Goal: Transaction & Acquisition: Book appointment/travel/reservation

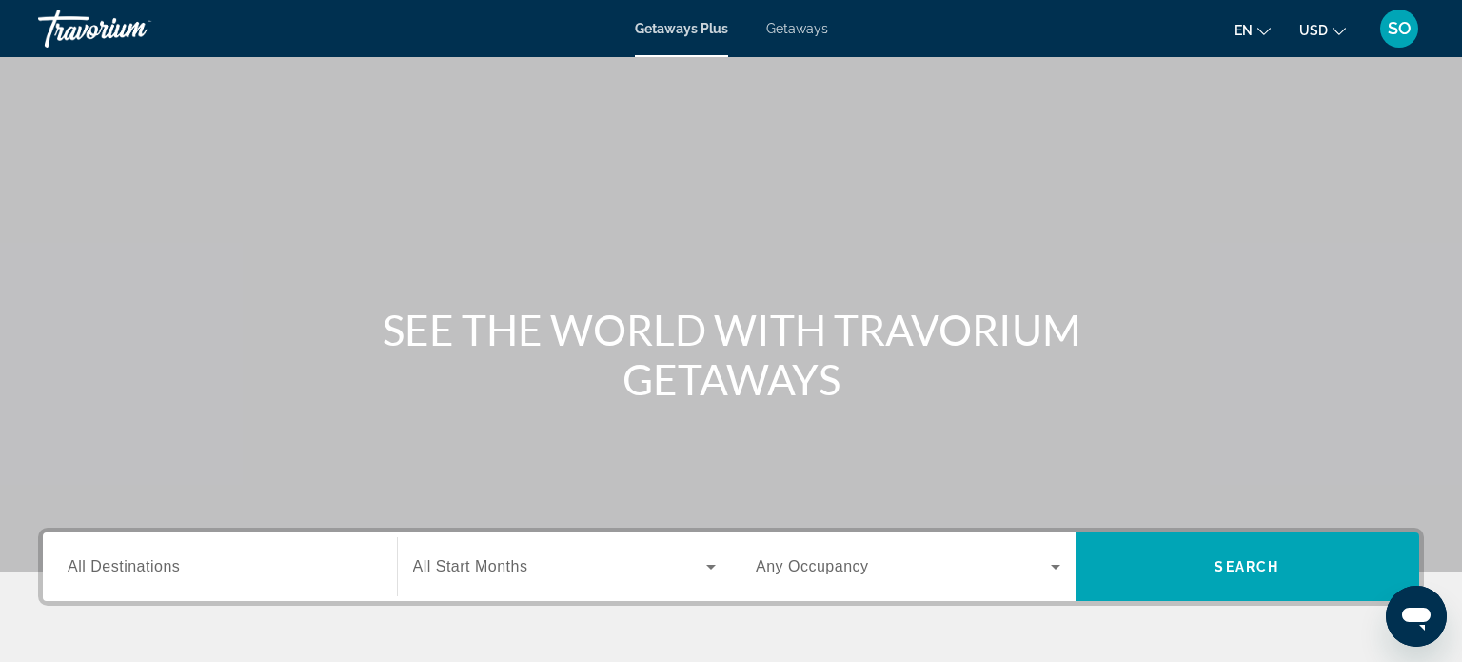
click at [791, 32] on span "Getaways" at bounding box center [797, 28] width 62 height 15
click at [802, 27] on span "Getaways" at bounding box center [797, 28] width 62 height 15
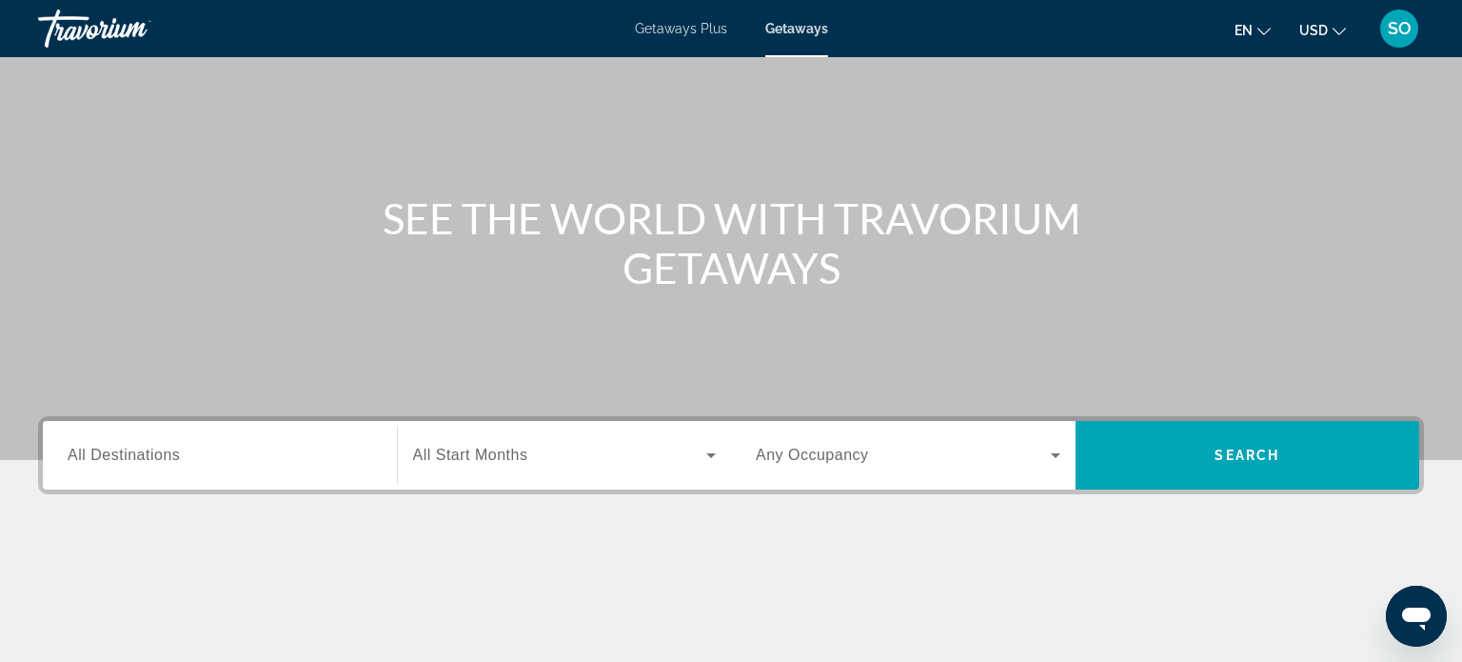
scroll to position [113, 0]
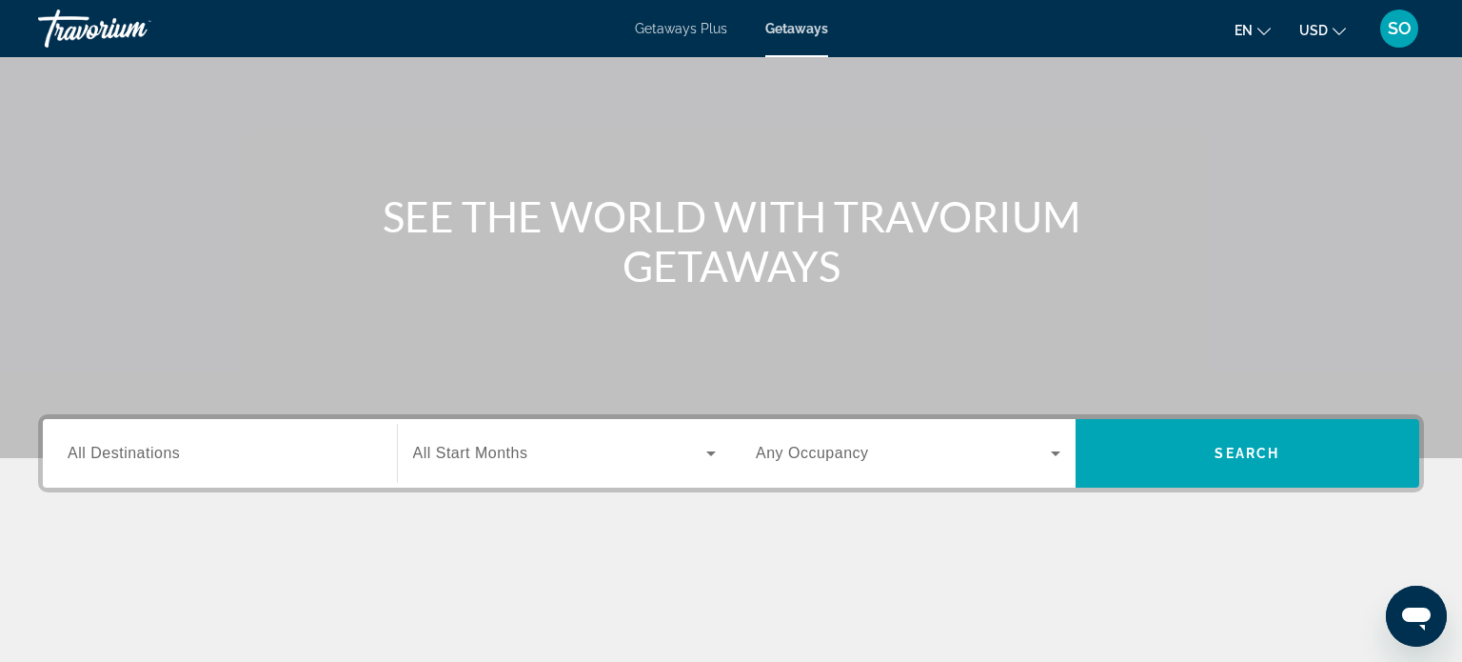
click at [117, 461] on span "All Destinations" at bounding box center [124, 453] width 112 height 16
click at [117, 462] on input "Destination All Destinations" at bounding box center [220, 454] width 305 height 23
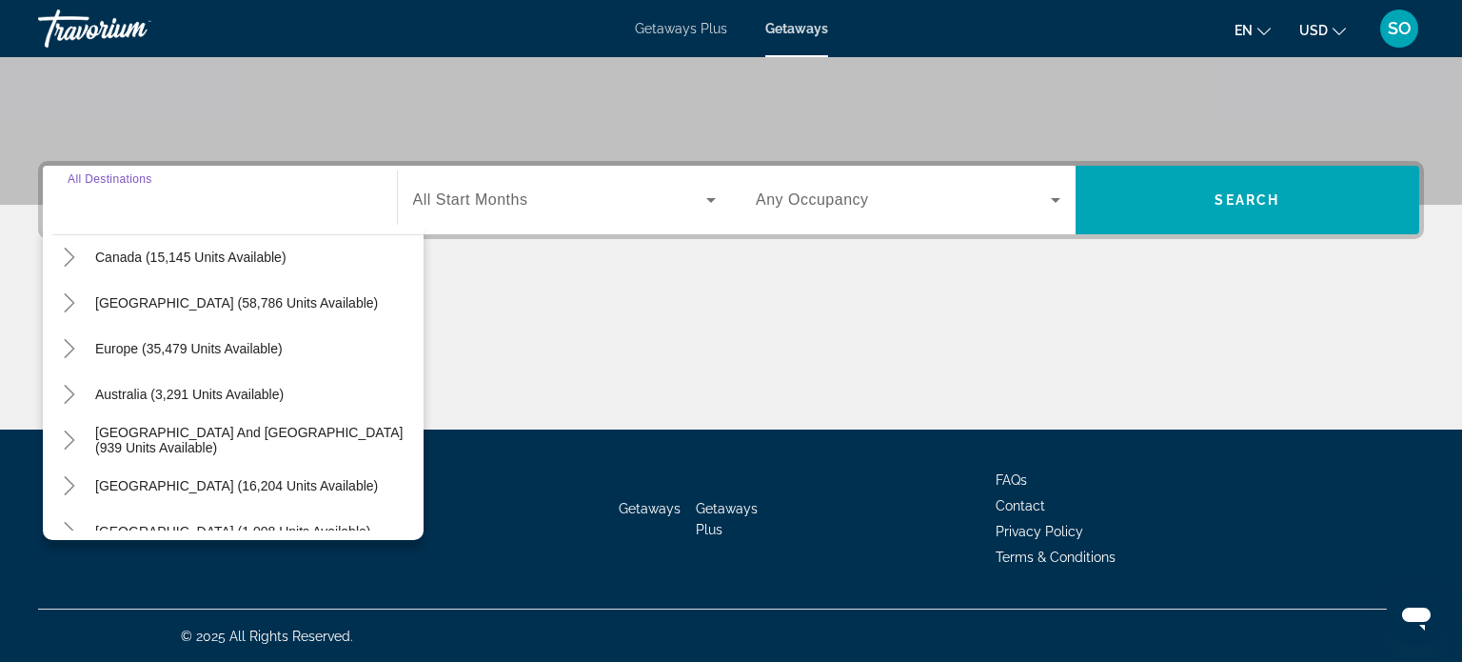
scroll to position [152, 0]
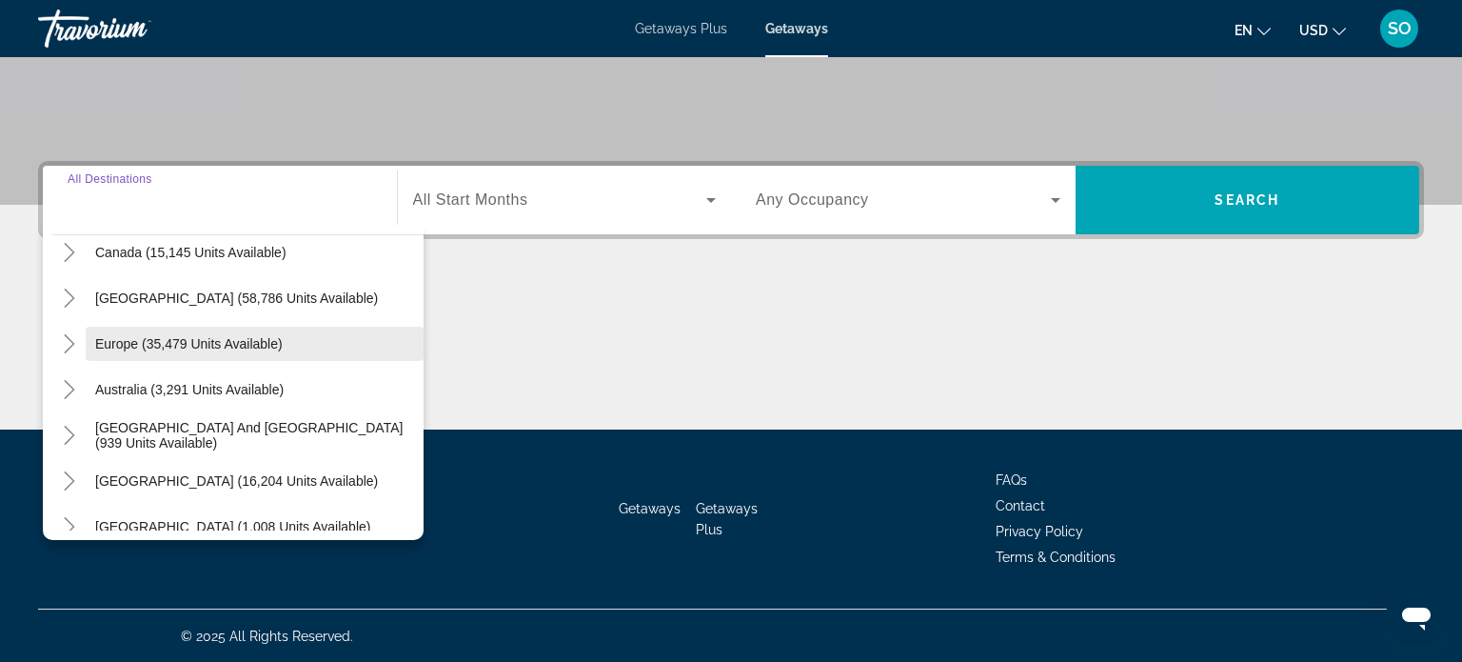
click at [119, 343] on span "Europe (35,479 units available)" at bounding box center [189, 343] width 188 height 15
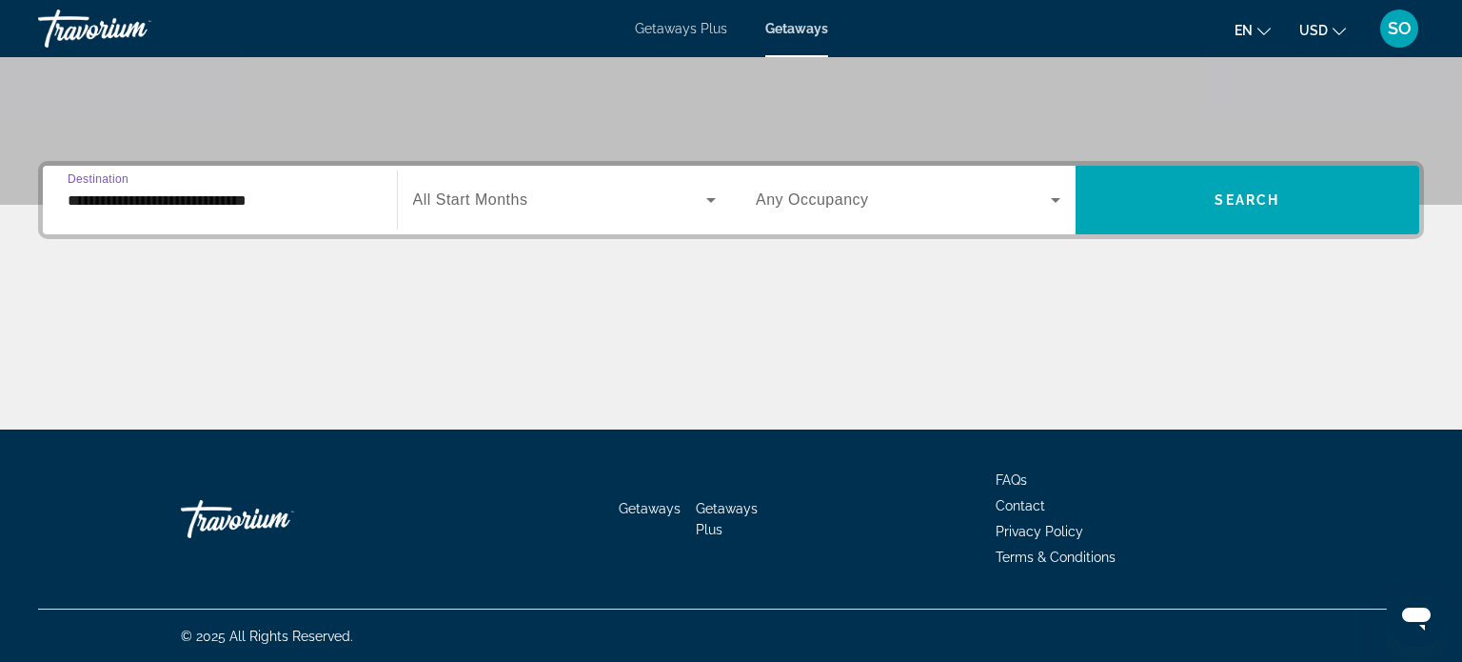
click at [212, 200] on input "**********" at bounding box center [220, 200] width 305 height 23
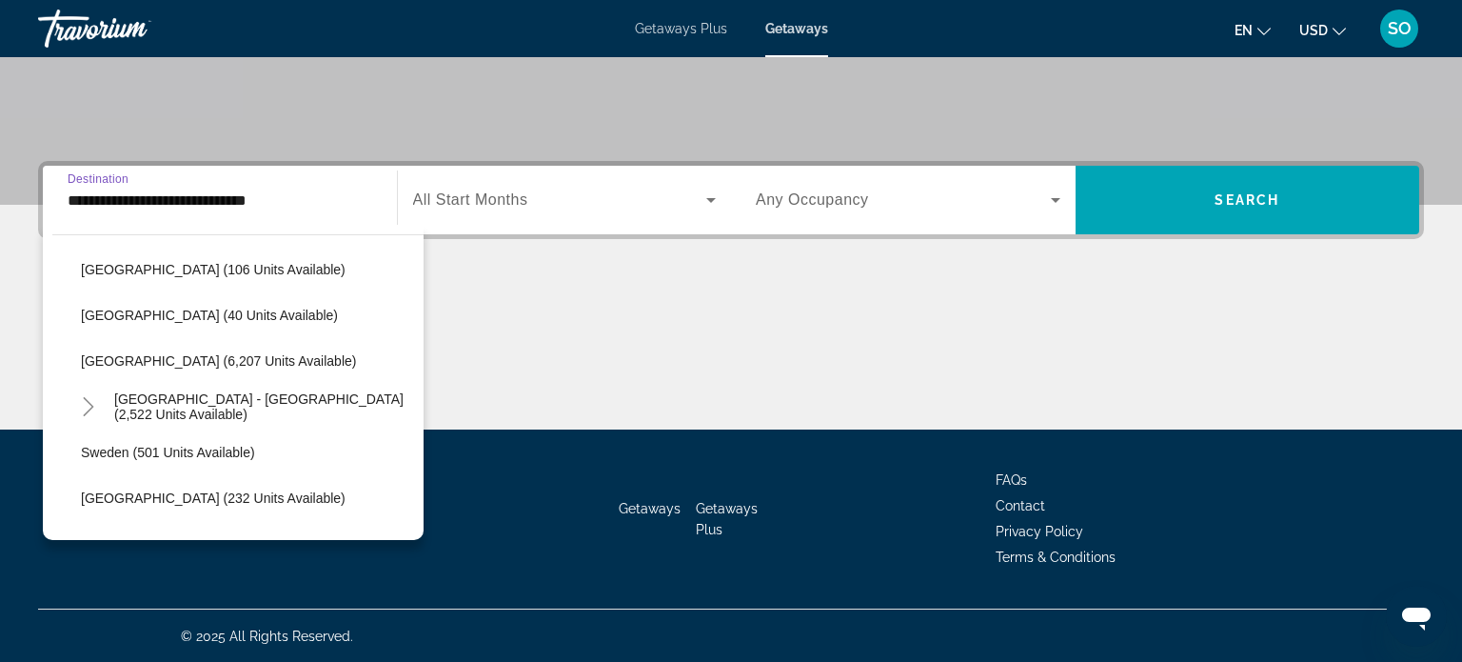
scroll to position [970, 0]
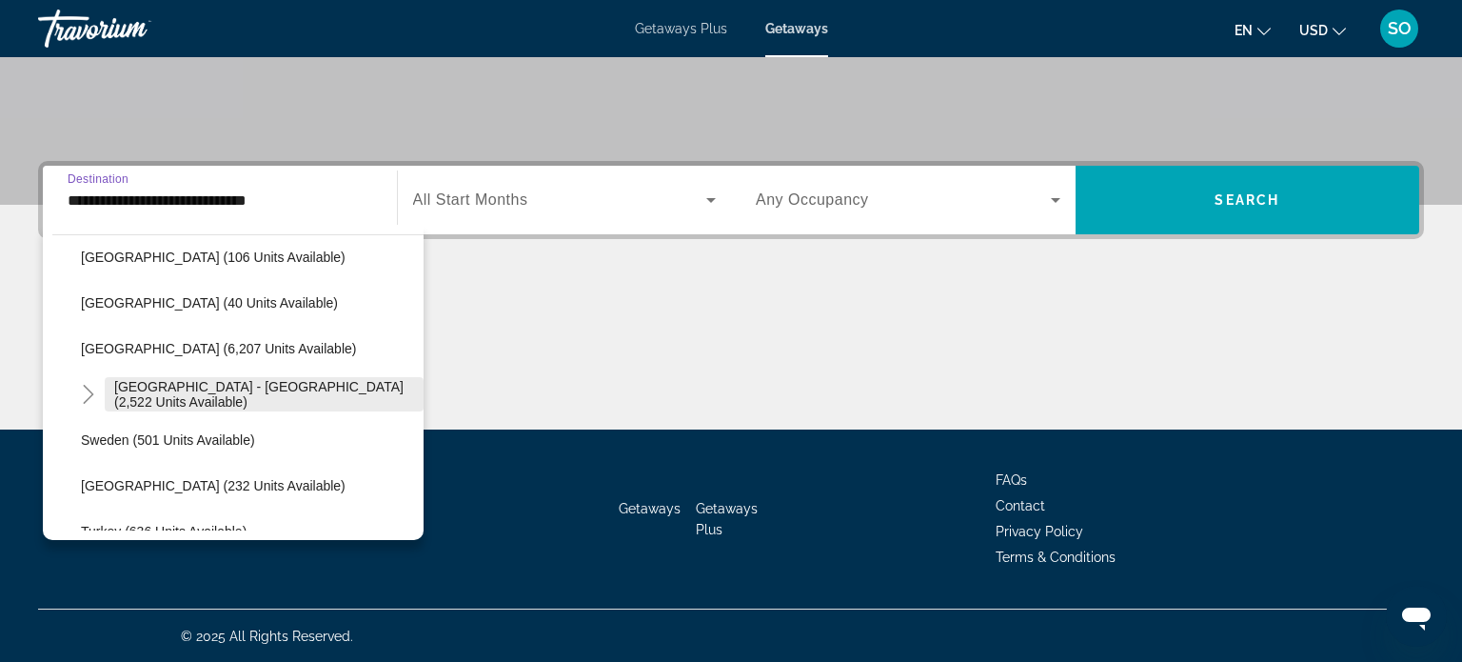
click at [188, 395] on span "[GEOGRAPHIC_DATA] - [GEOGRAPHIC_DATA] (2,522 units available)" at bounding box center [264, 394] width 300 height 30
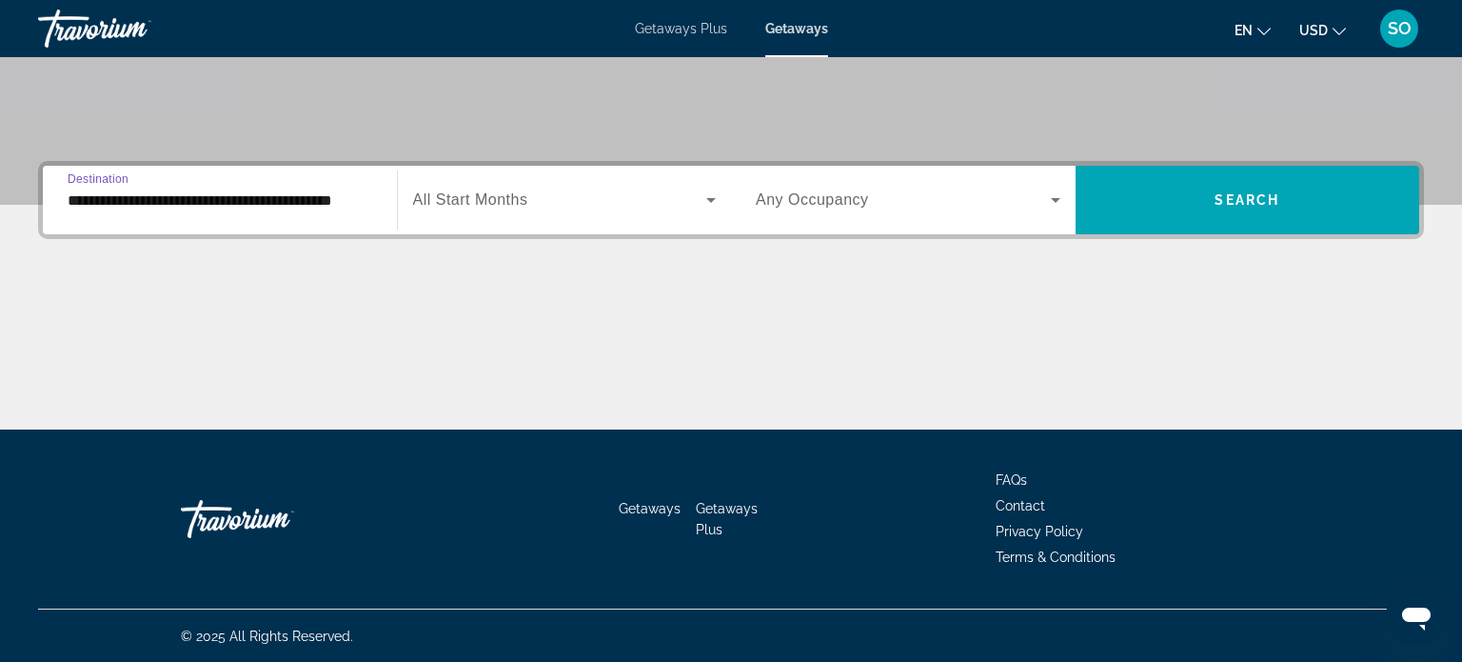
click at [275, 200] on input "**********" at bounding box center [220, 200] width 305 height 23
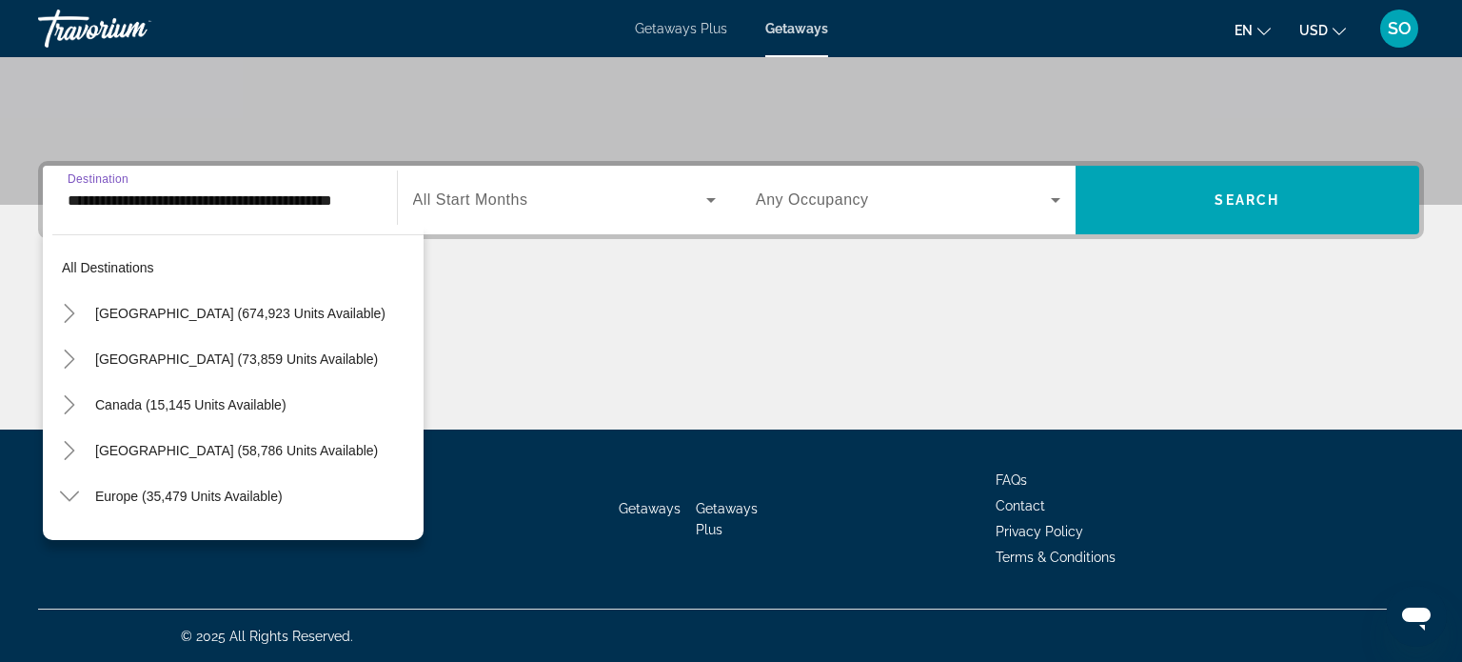
scroll to position [981, 0]
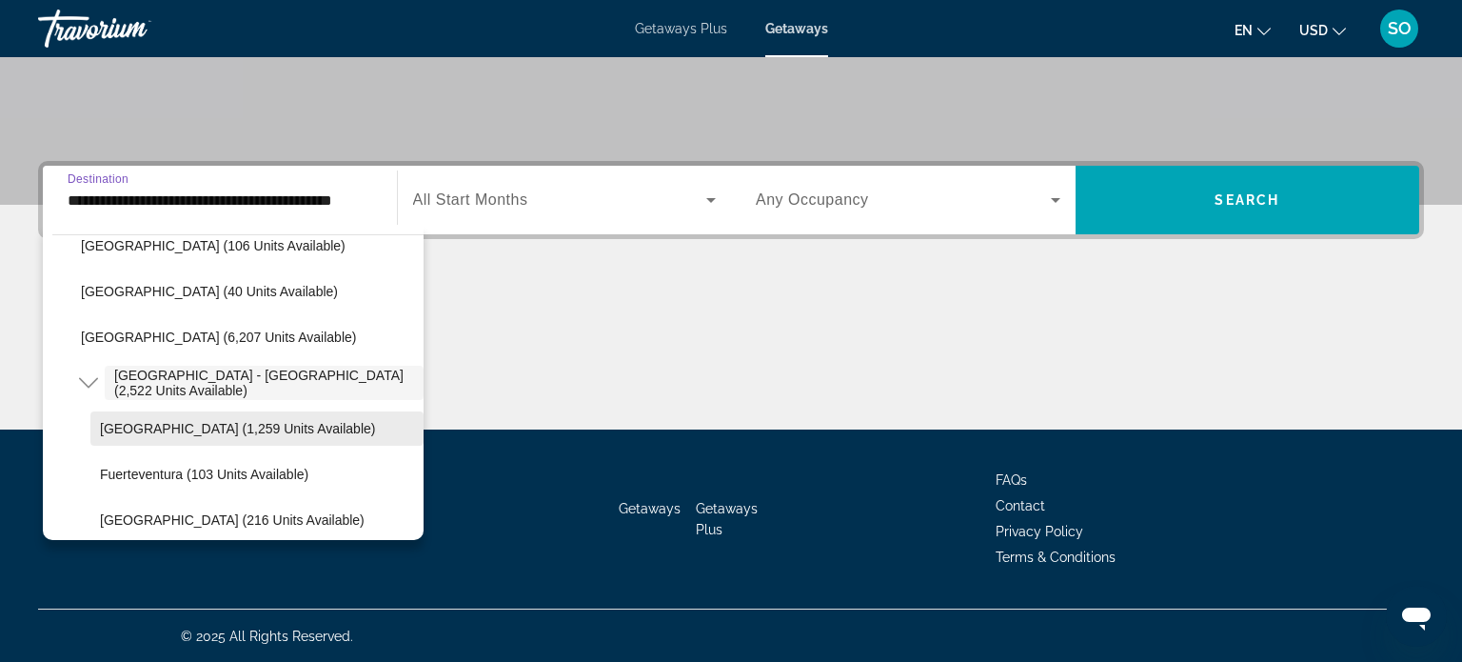
click at [167, 433] on span "[GEOGRAPHIC_DATA] (1,259 units available)" at bounding box center [237, 428] width 275 height 15
type input "**********"
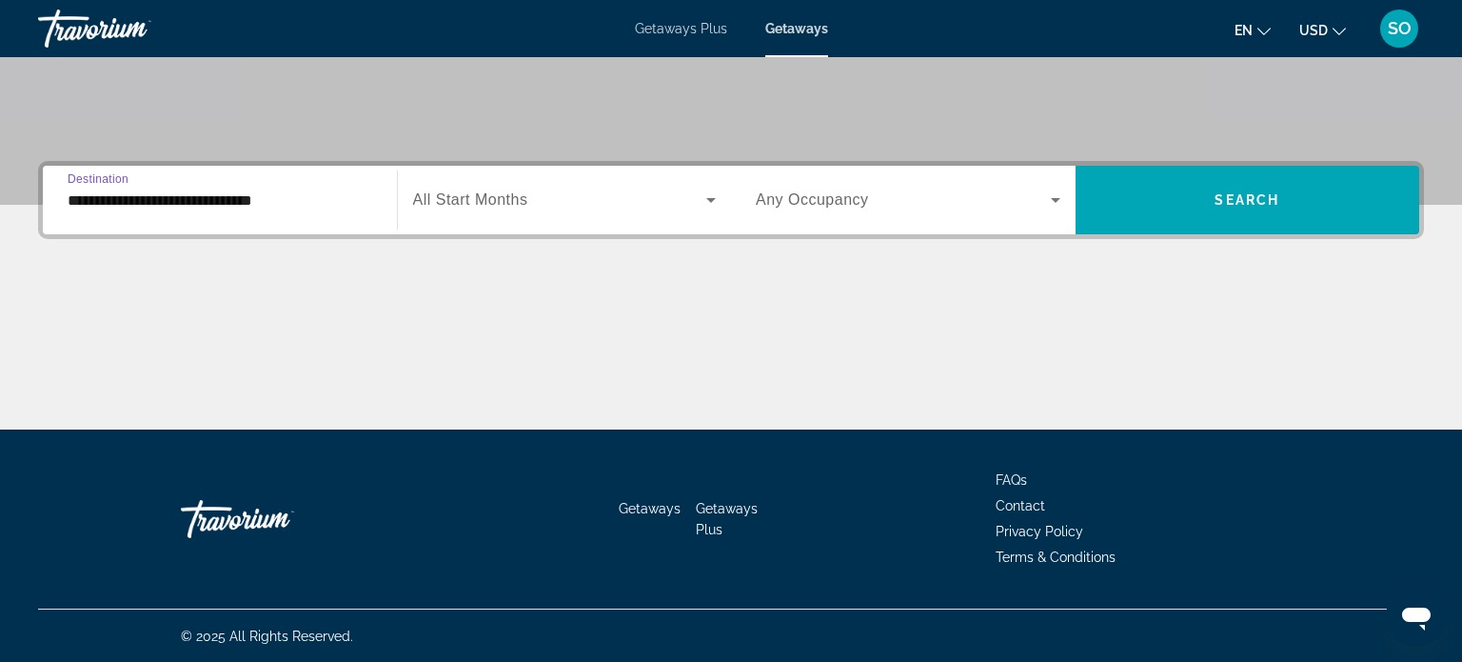
click at [498, 202] on span "All Start Months" at bounding box center [470, 199] width 115 height 16
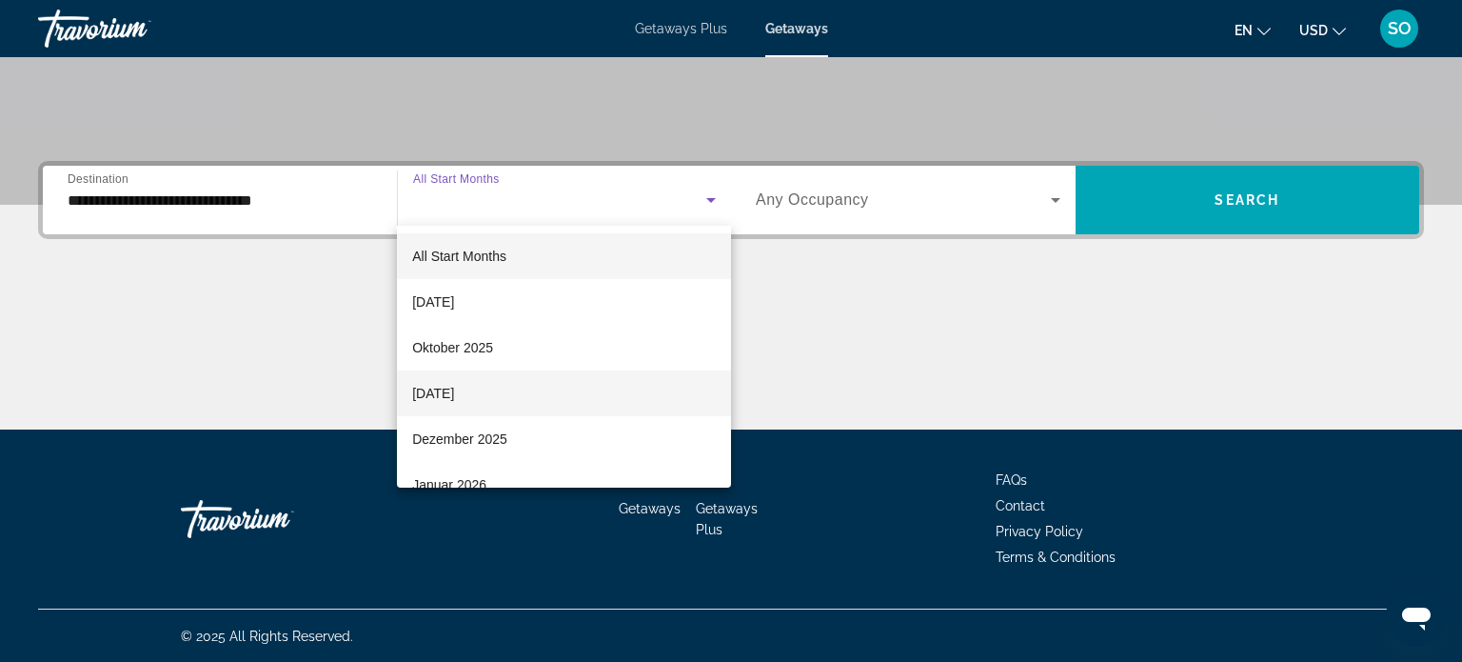
click at [454, 394] on span "[DATE]" at bounding box center [433, 393] width 42 height 23
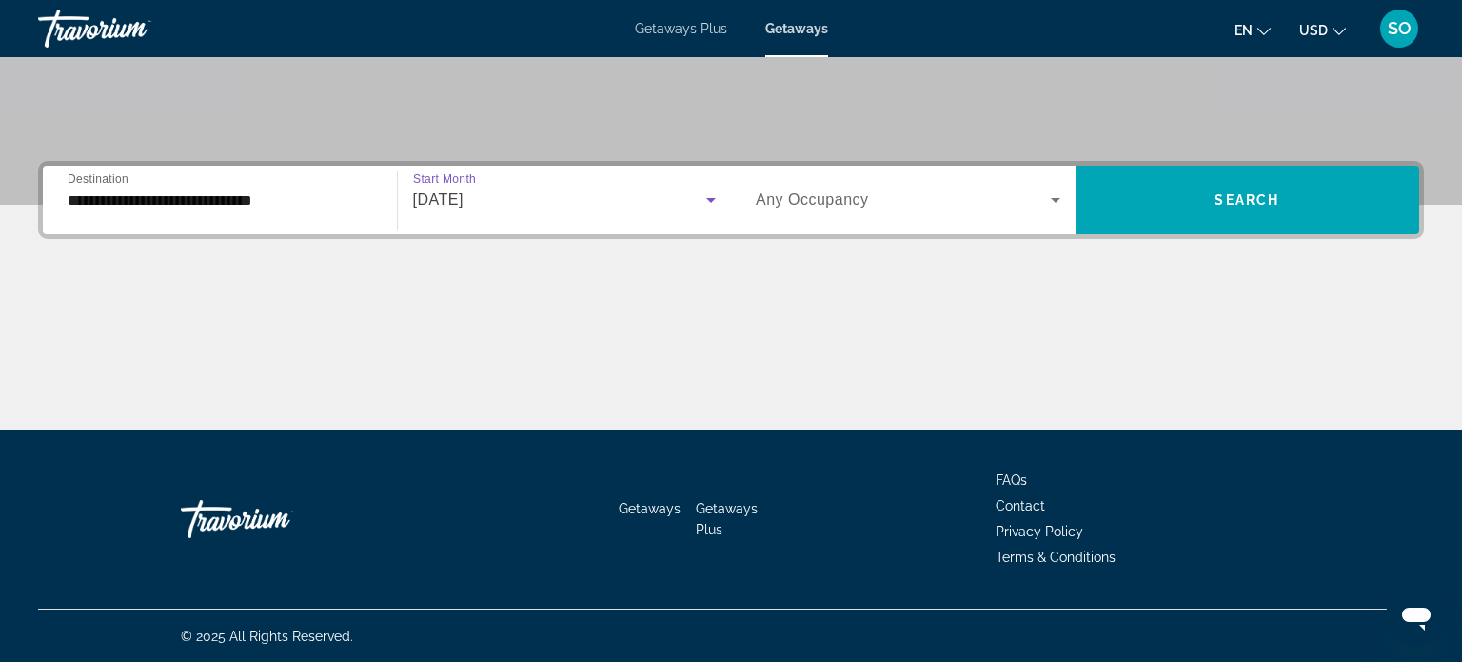
click at [840, 203] on span "Any Occupancy" at bounding box center [812, 199] width 113 height 16
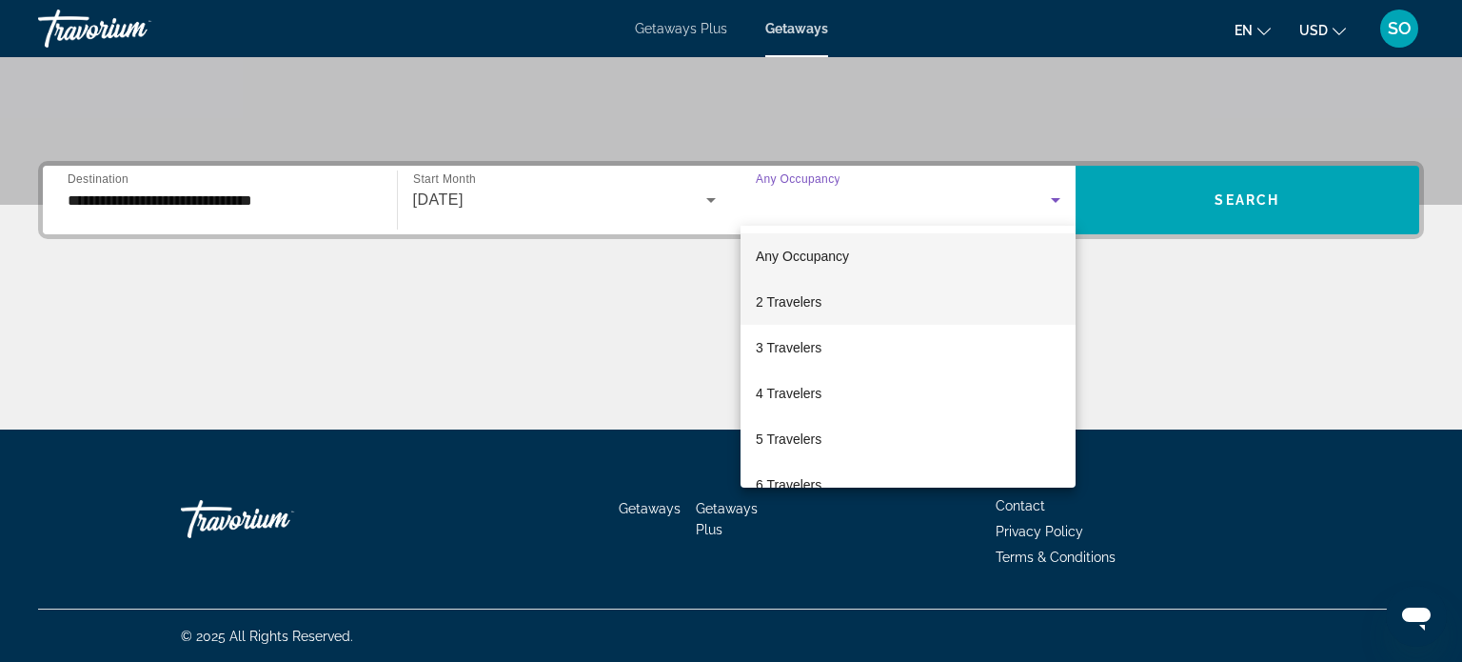
click at [801, 310] on span "2 Travelers" at bounding box center [789, 301] width 66 height 23
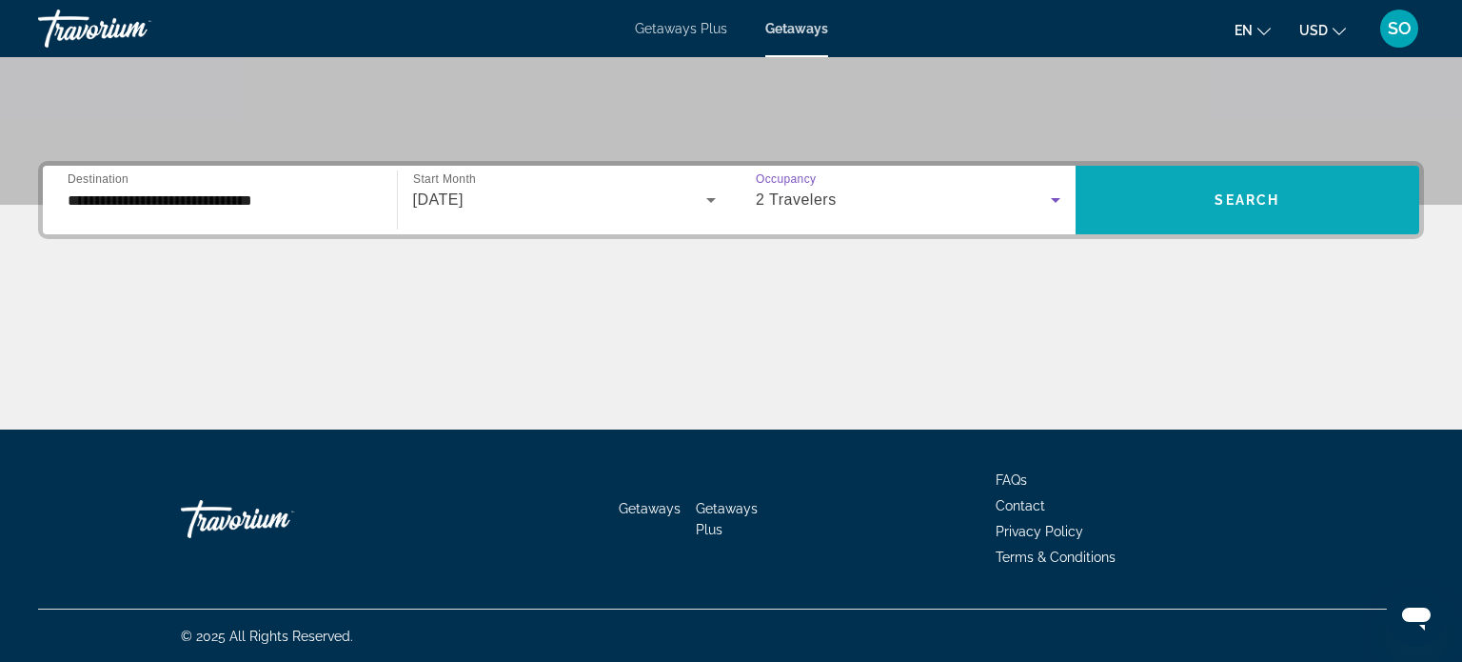
click at [1168, 208] on span "Search widget" at bounding box center [1248, 200] width 345 height 46
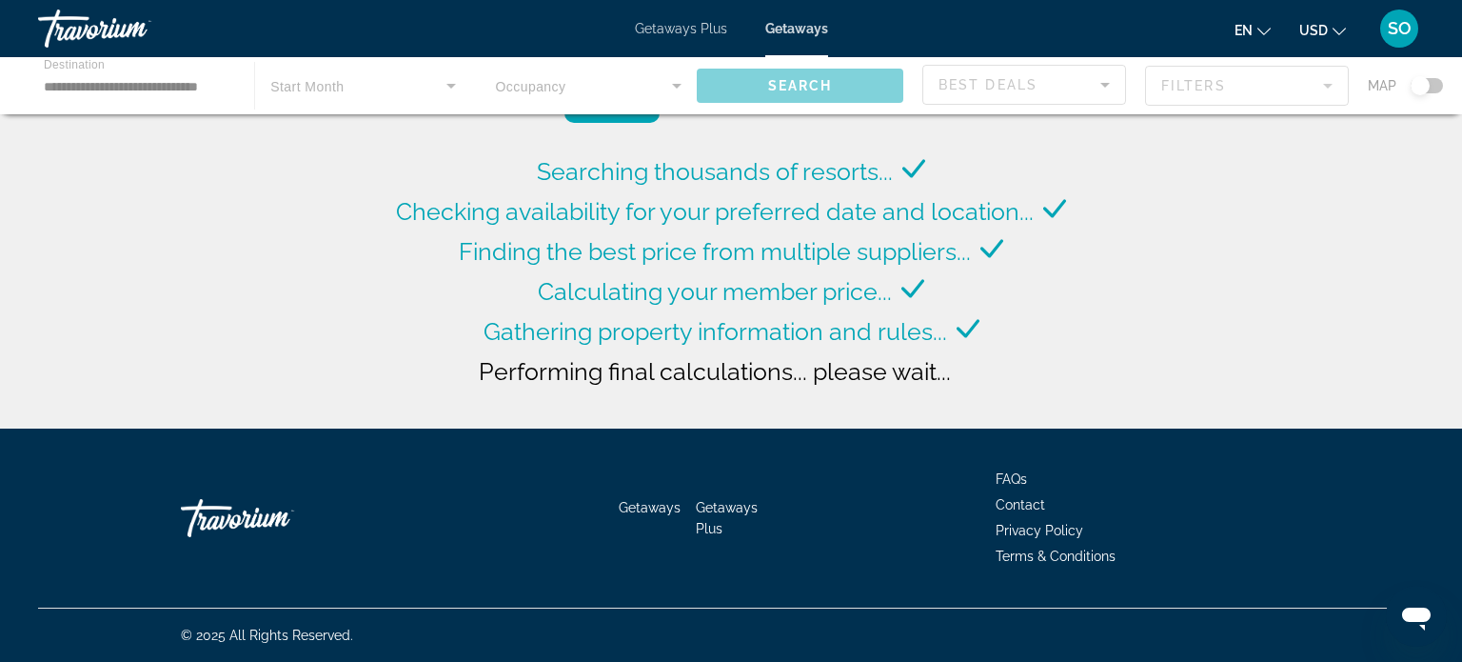
click at [706, 25] on span "Getaways Plus" at bounding box center [681, 28] width 92 height 15
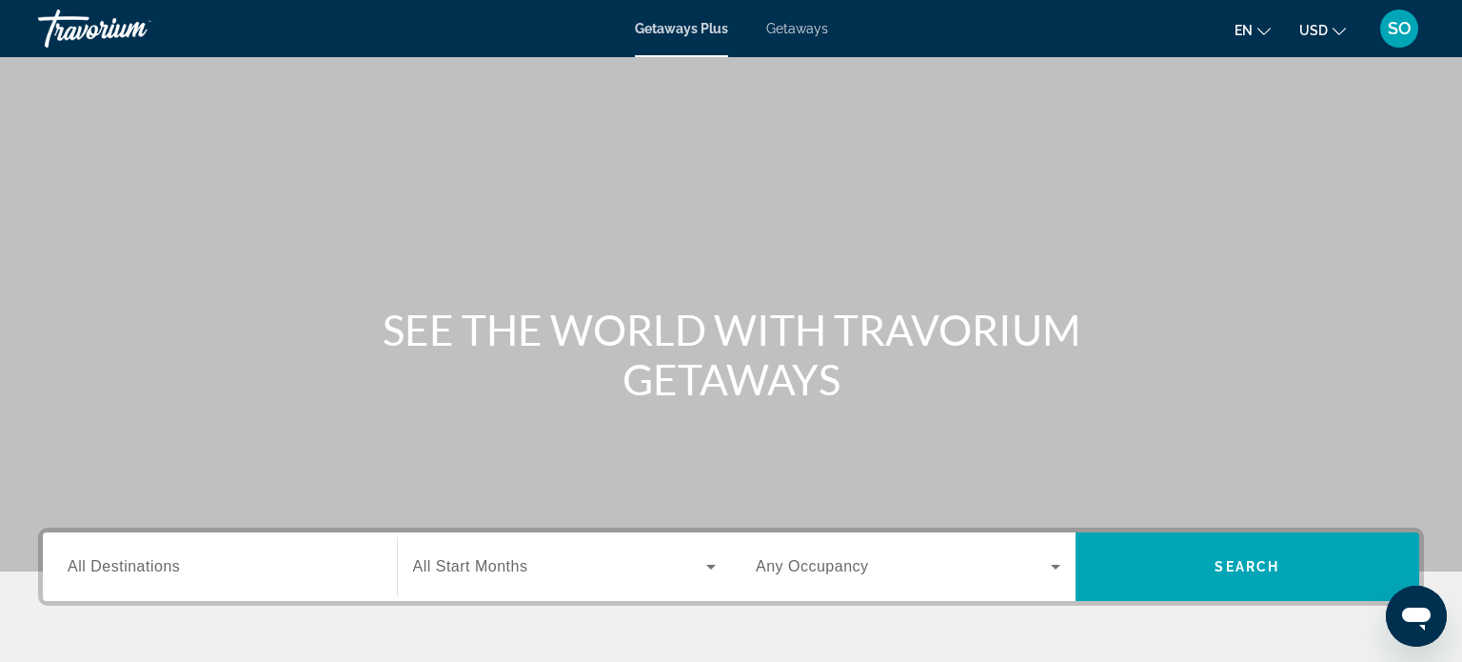
click at [134, 563] on span "All Destinations" at bounding box center [124, 566] width 112 height 16
click at [134, 563] on input "Destination All Destinations" at bounding box center [220, 567] width 305 height 23
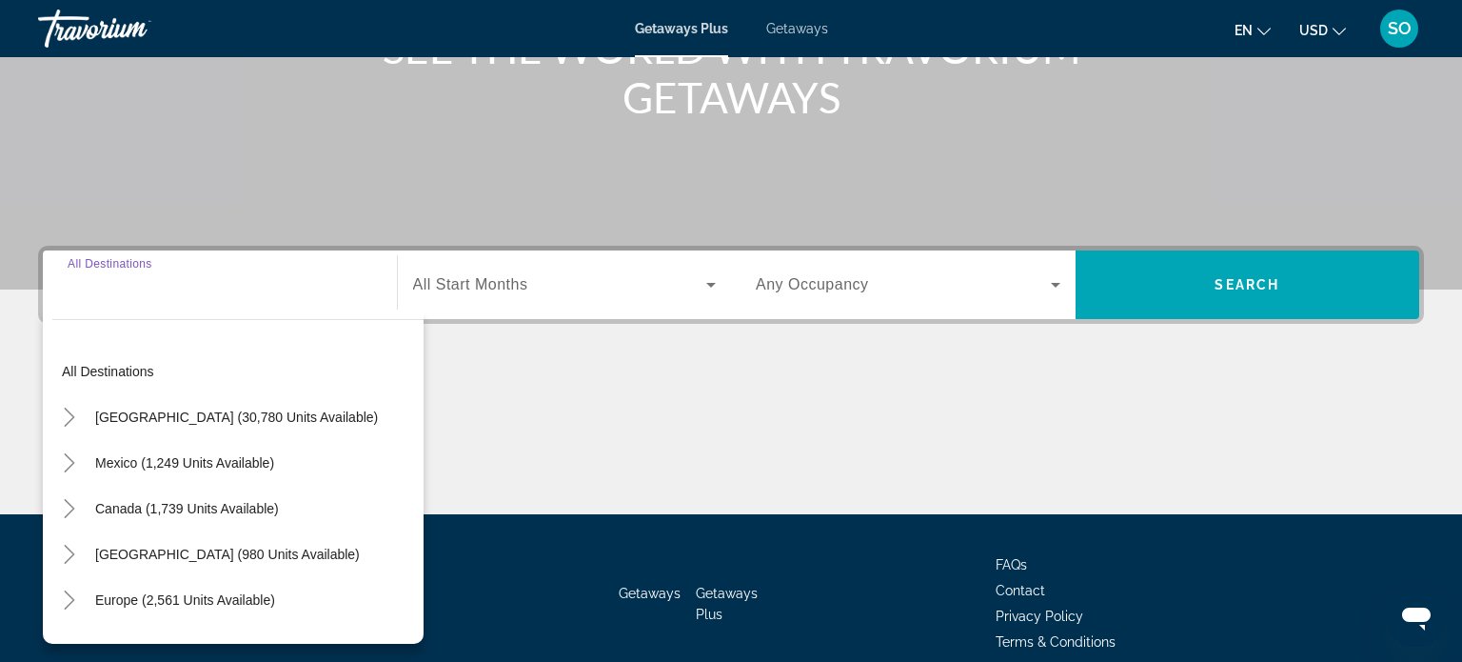
scroll to position [366, 0]
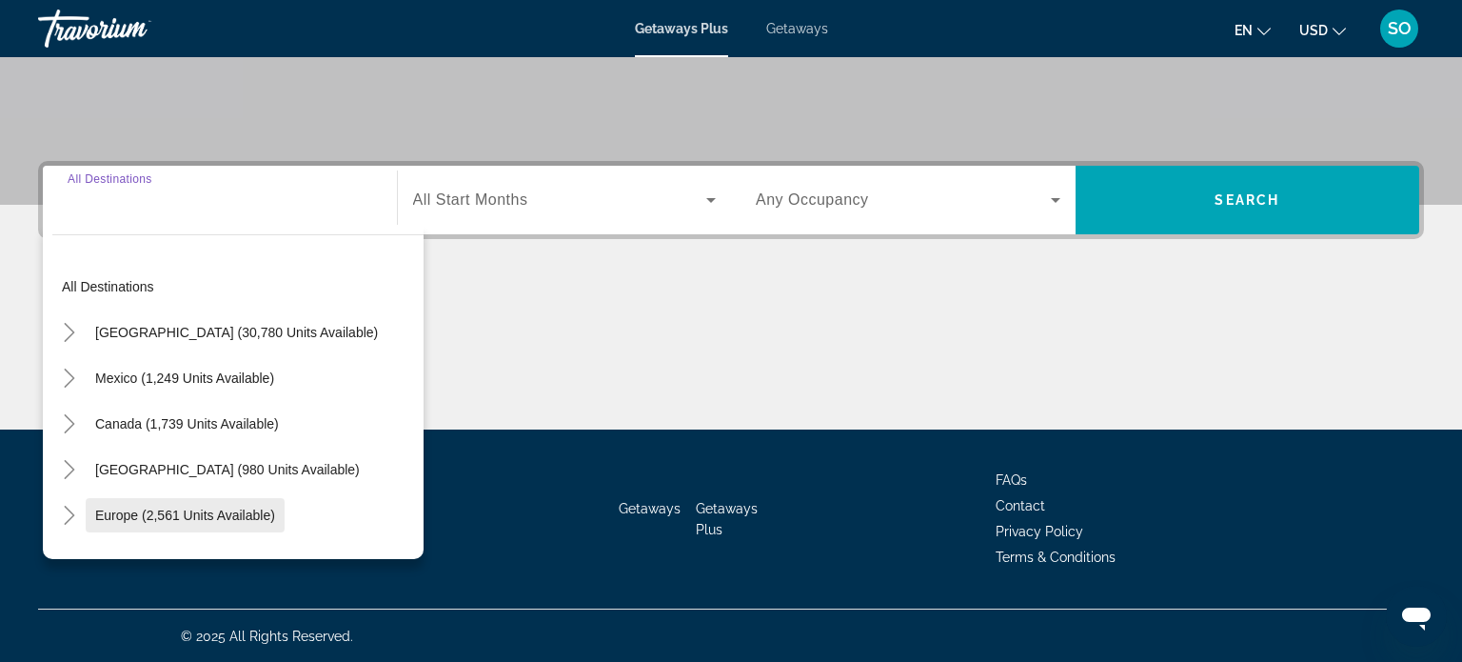
click at [140, 515] on span "Europe (2,561 units available)" at bounding box center [185, 514] width 180 height 15
type input "**********"
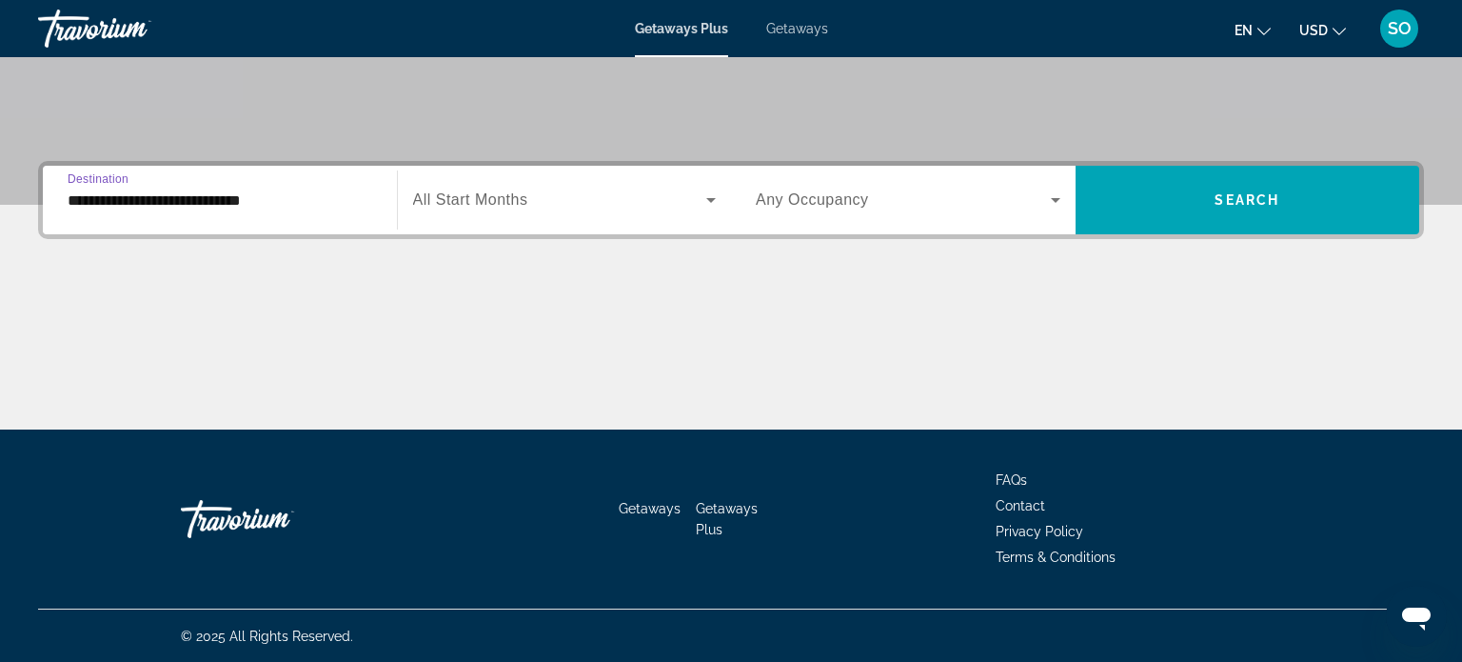
click at [475, 195] on span "All Start Months" at bounding box center [470, 199] width 115 height 16
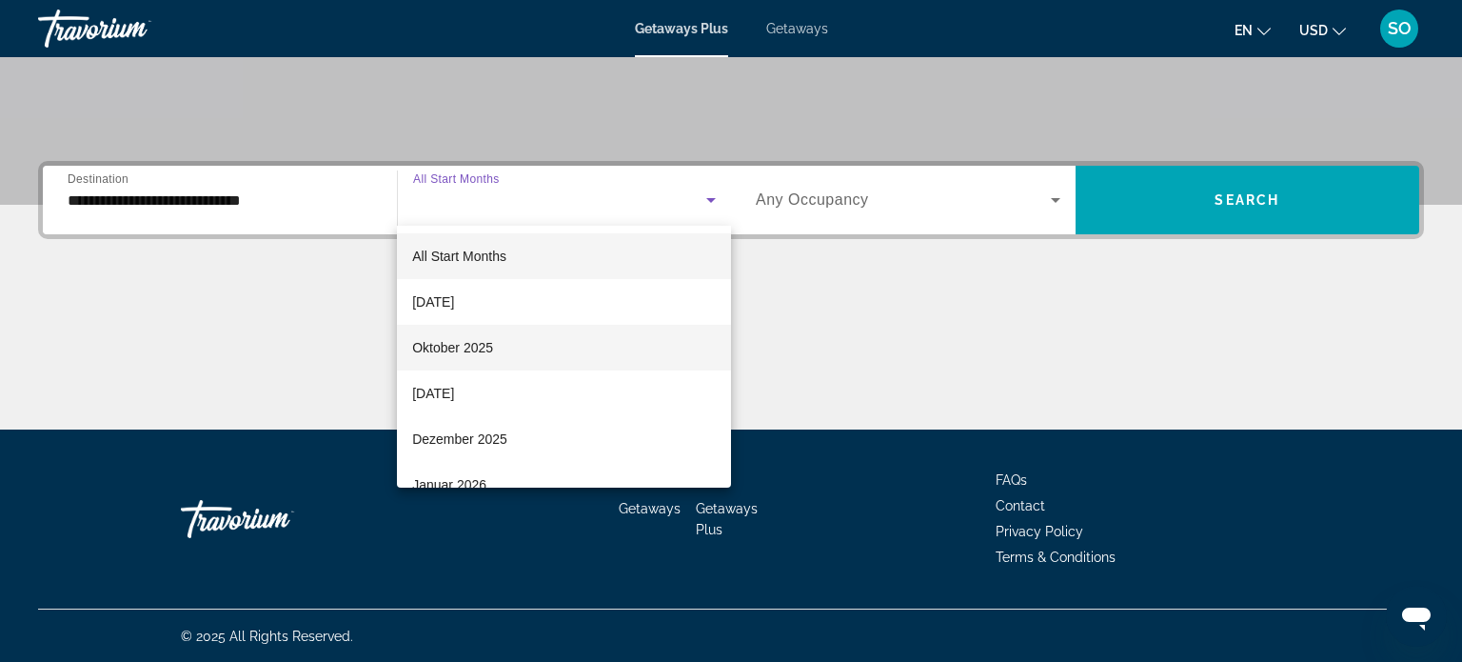
click at [440, 345] on span "Oktober 2025" at bounding box center [452, 347] width 81 height 23
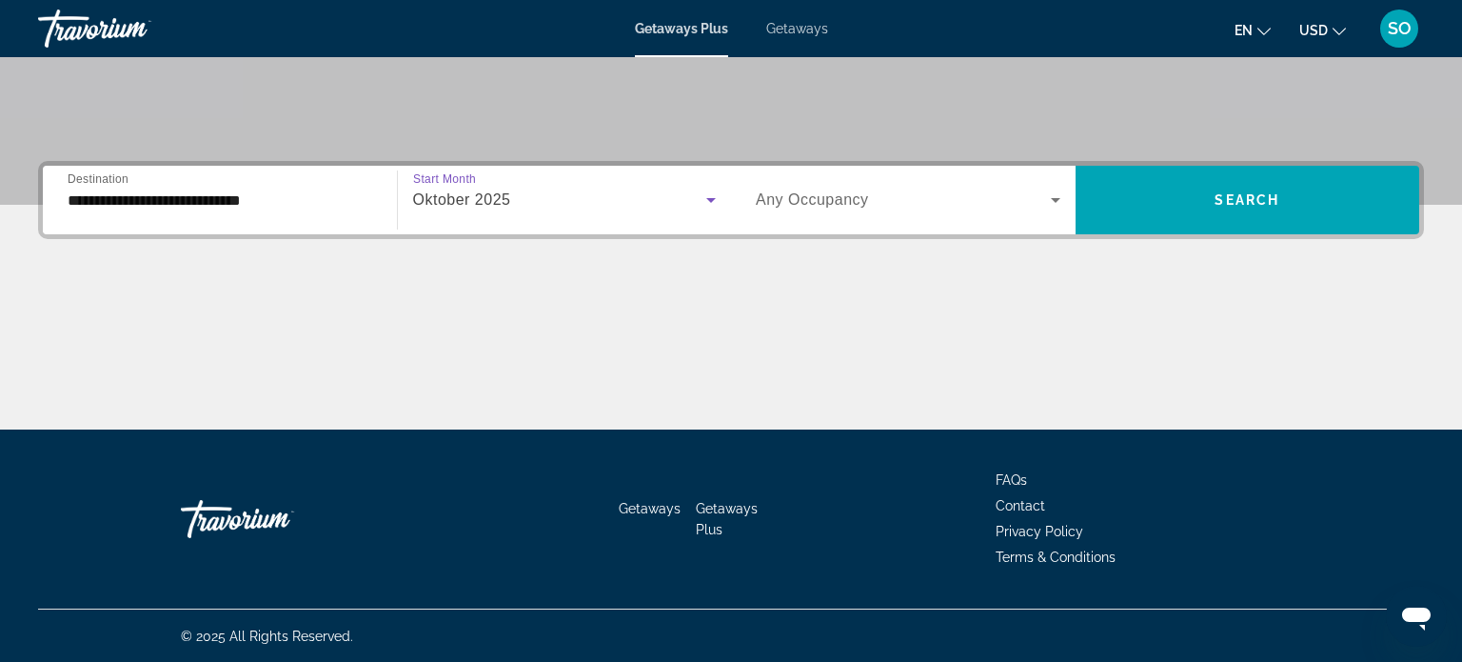
click at [801, 194] on span "Any Occupancy" at bounding box center [812, 199] width 113 height 16
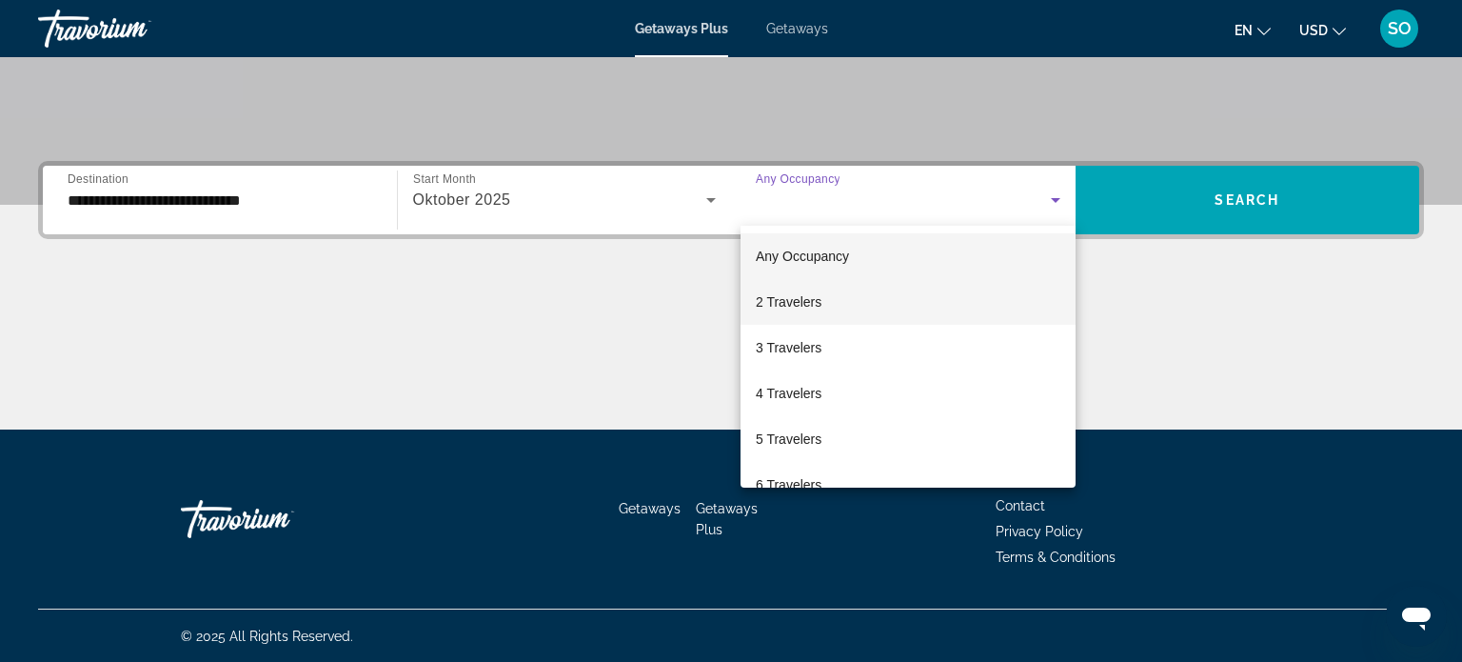
click at [781, 300] on span "2 Travelers" at bounding box center [789, 301] width 66 height 23
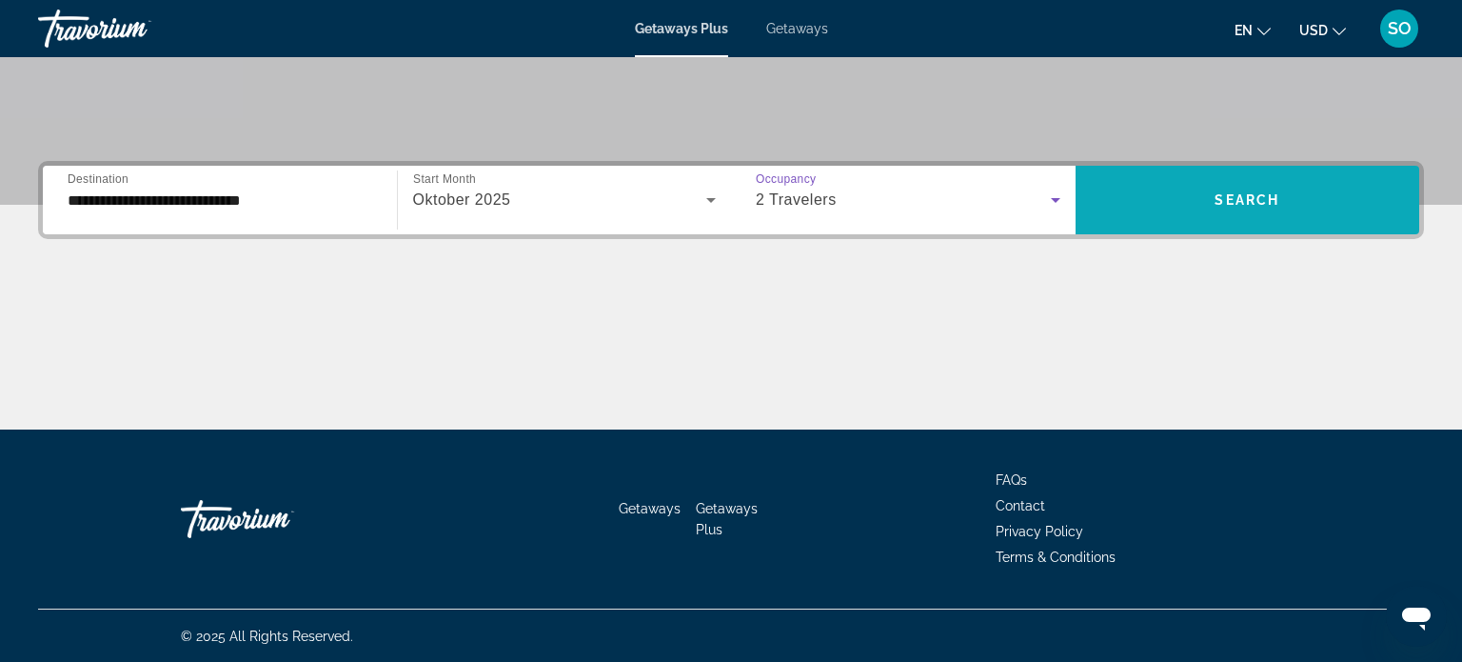
click at [1238, 189] on span "Search widget" at bounding box center [1248, 200] width 345 height 46
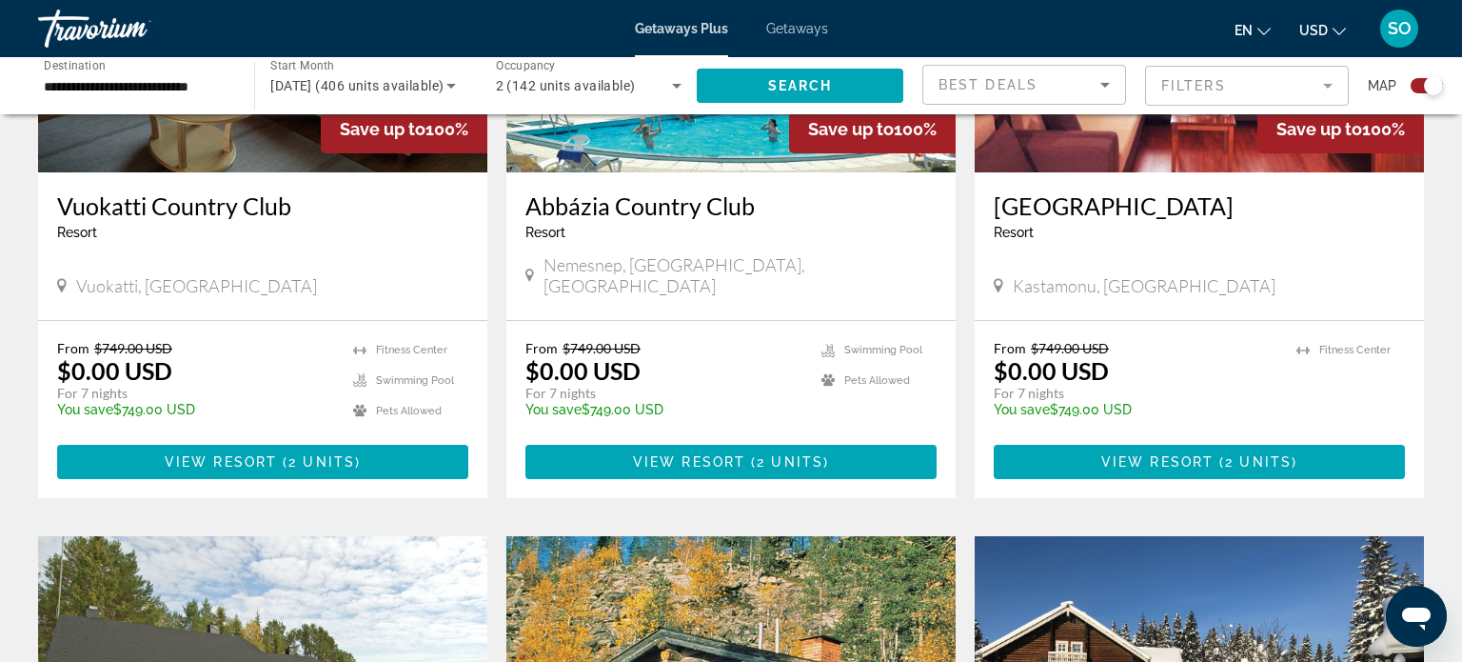
scroll to position [863, 0]
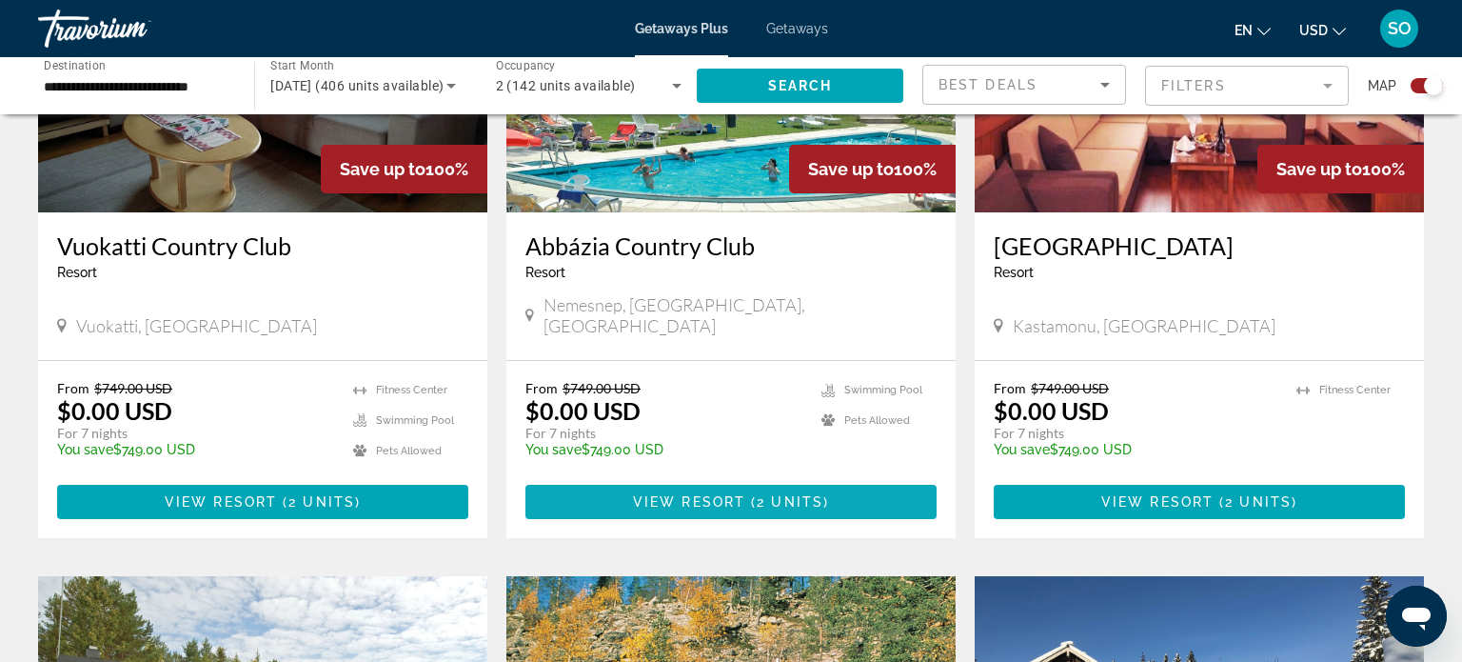
click at [624, 480] on span "Main content" at bounding box center [730, 502] width 411 height 46
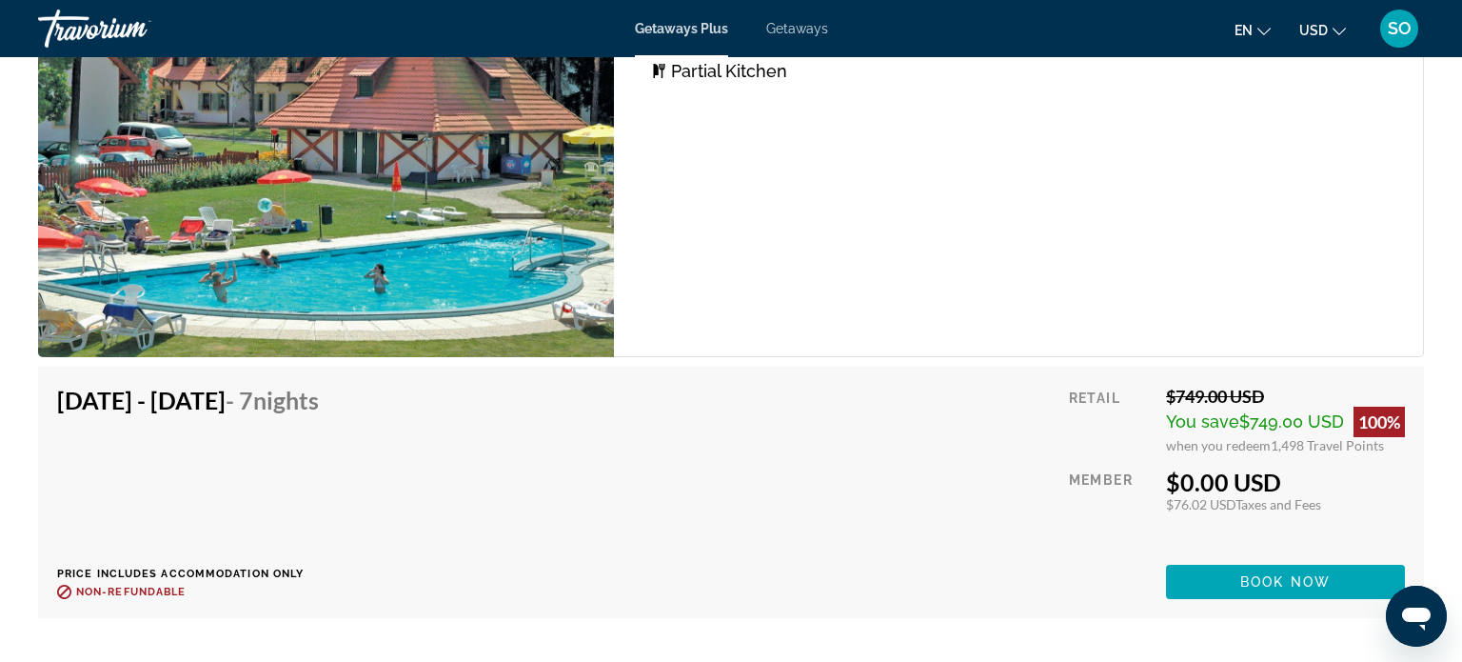
scroll to position [3325, 0]
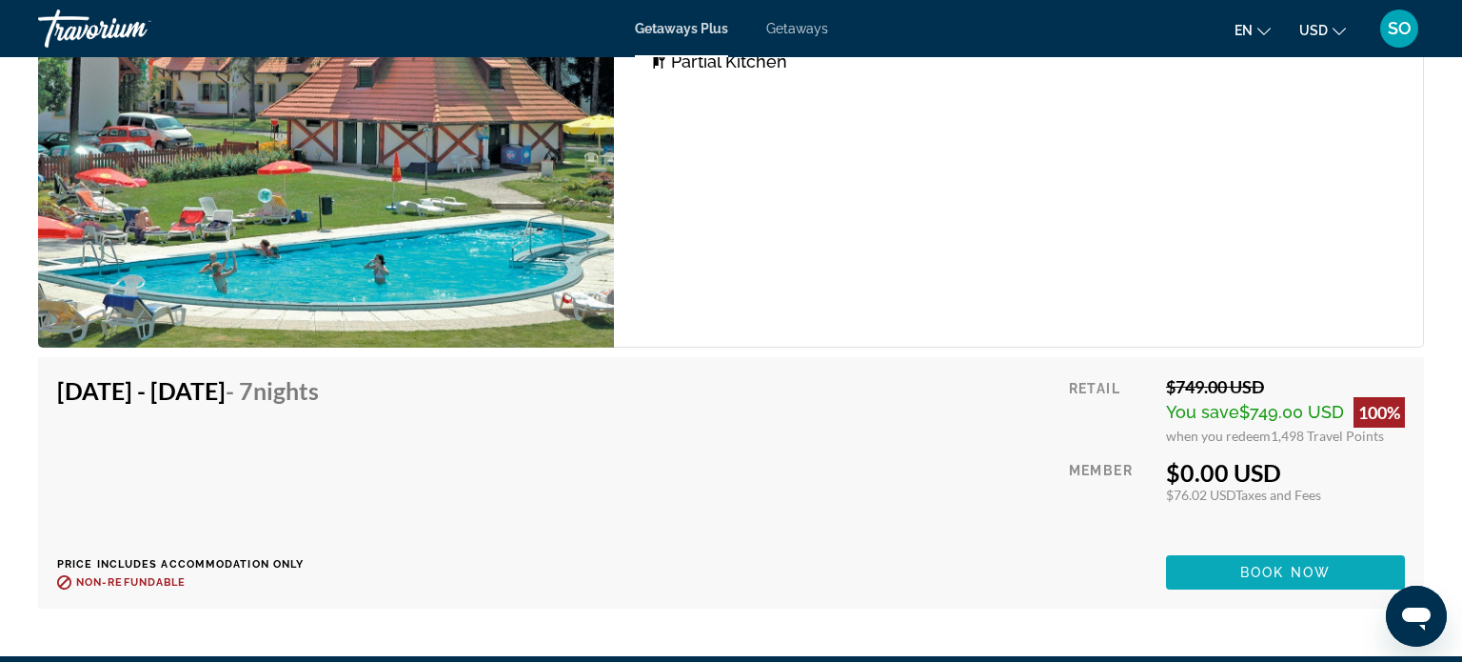
click at [1221, 564] on span "Main content" at bounding box center [1285, 572] width 239 height 46
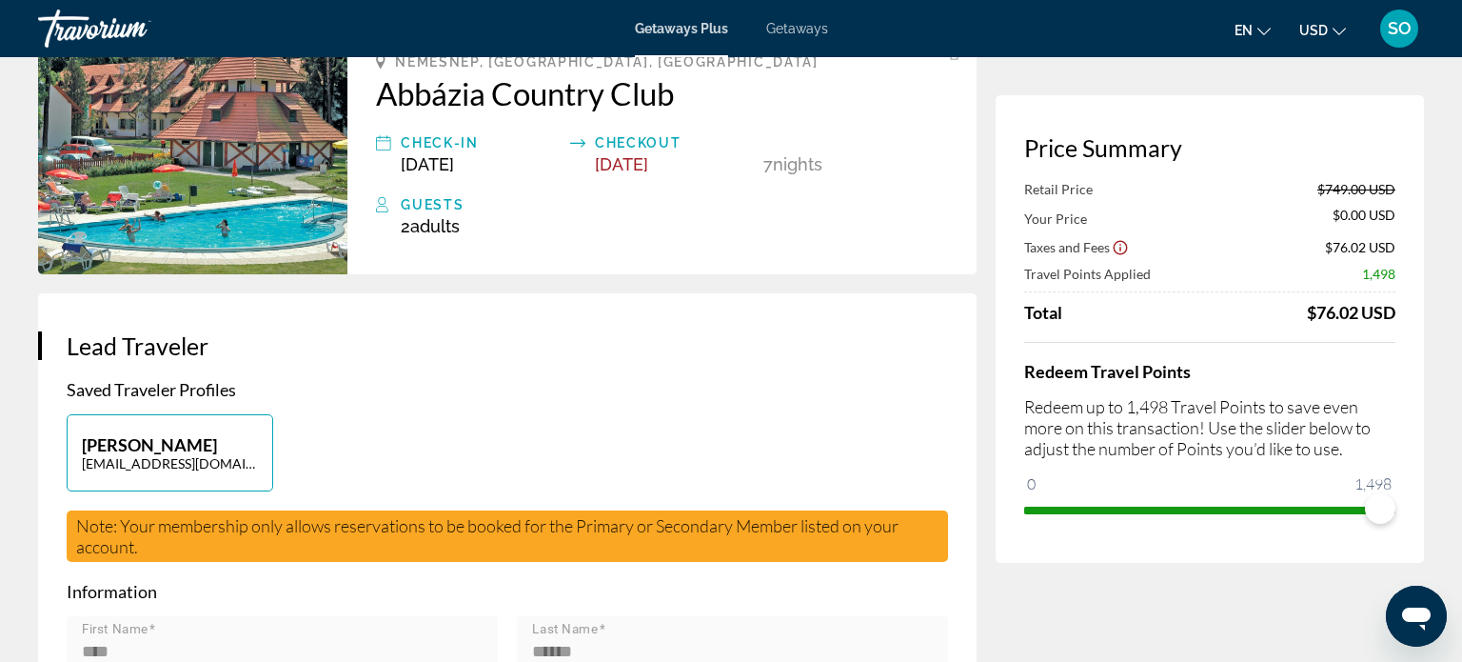
scroll to position [138, 0]
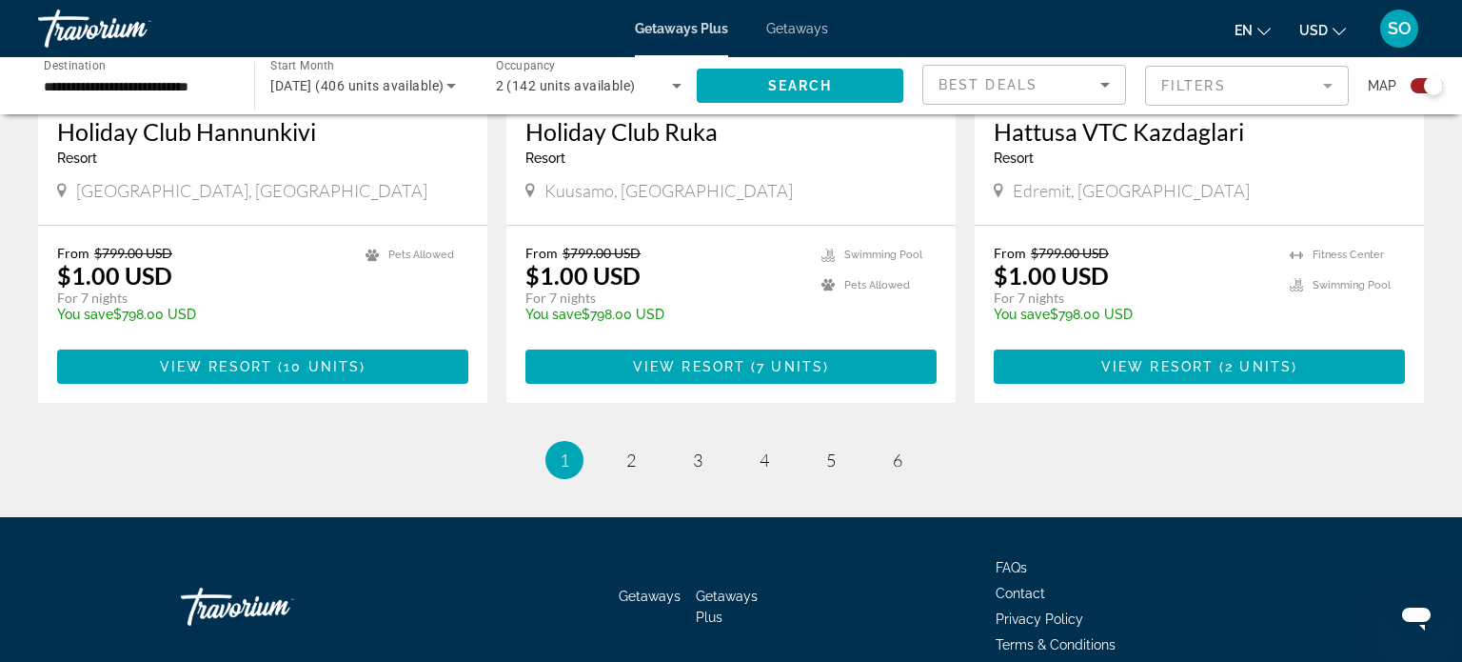
scroll to position [3007, 0]
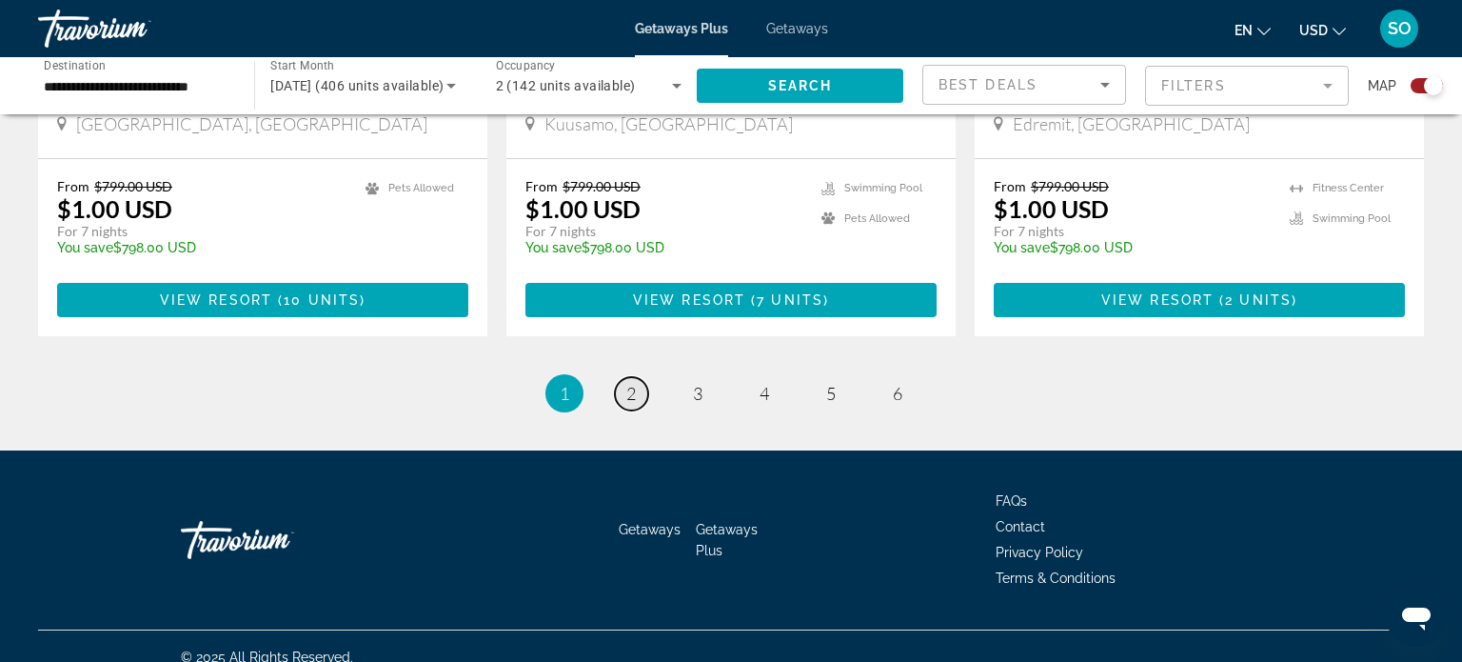
click at [630, 383] on span "2" at bounding box center [631, 393] width 10 height 21
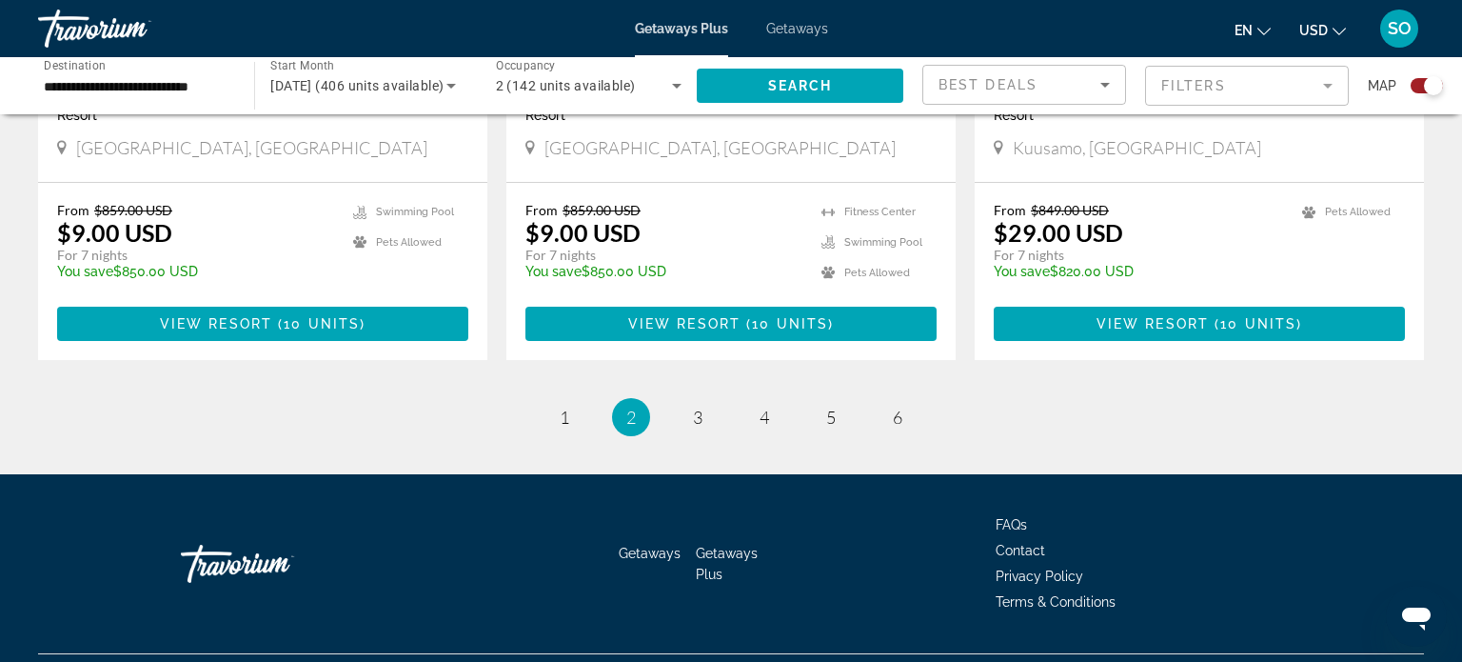
scroll to position [3007, 0]
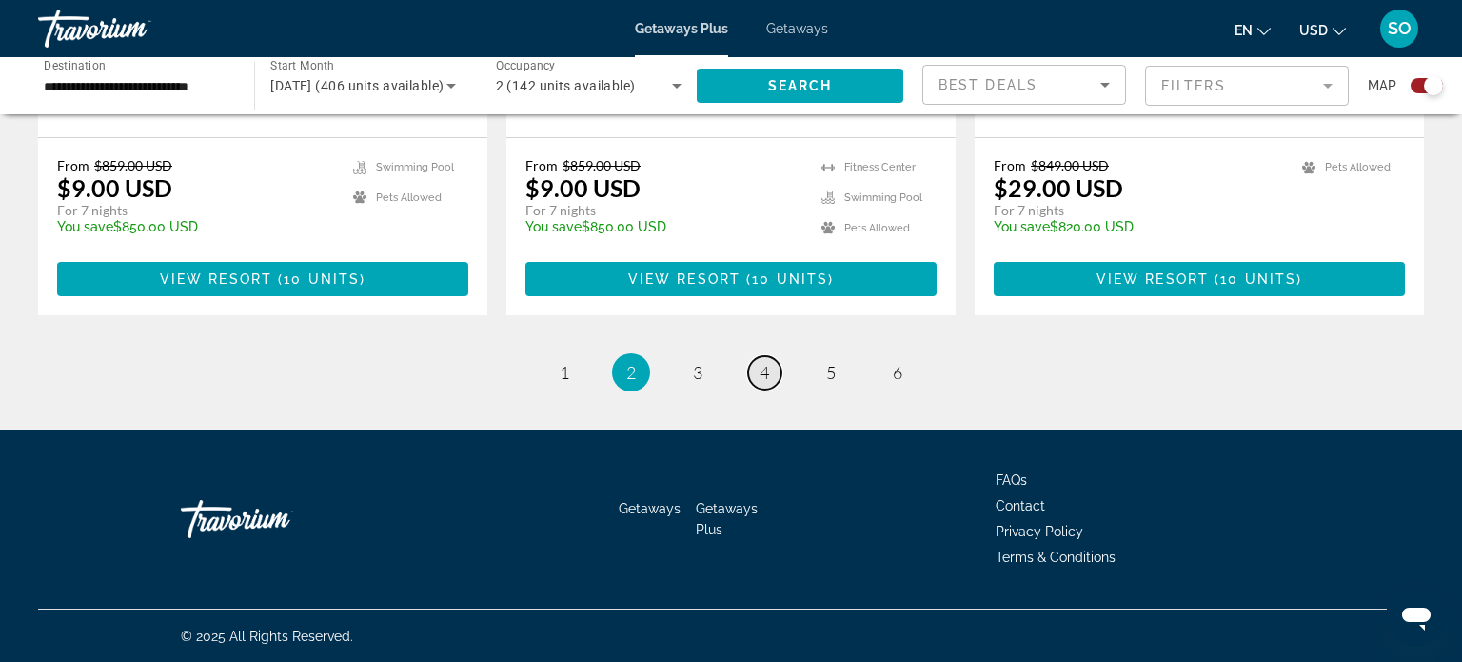
click at [765, 359] on link "page 4" at bounding box center [764, 372] width 33 height 33
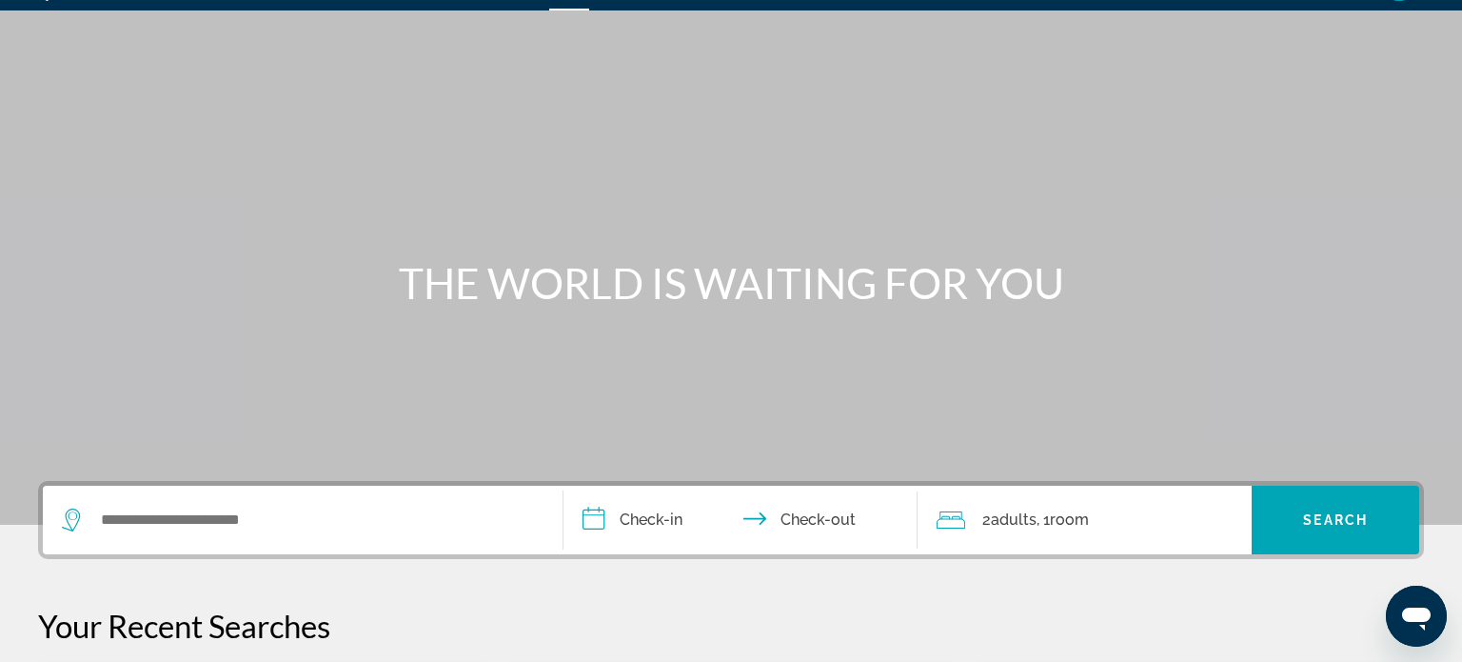
scroll to position [61, 0]
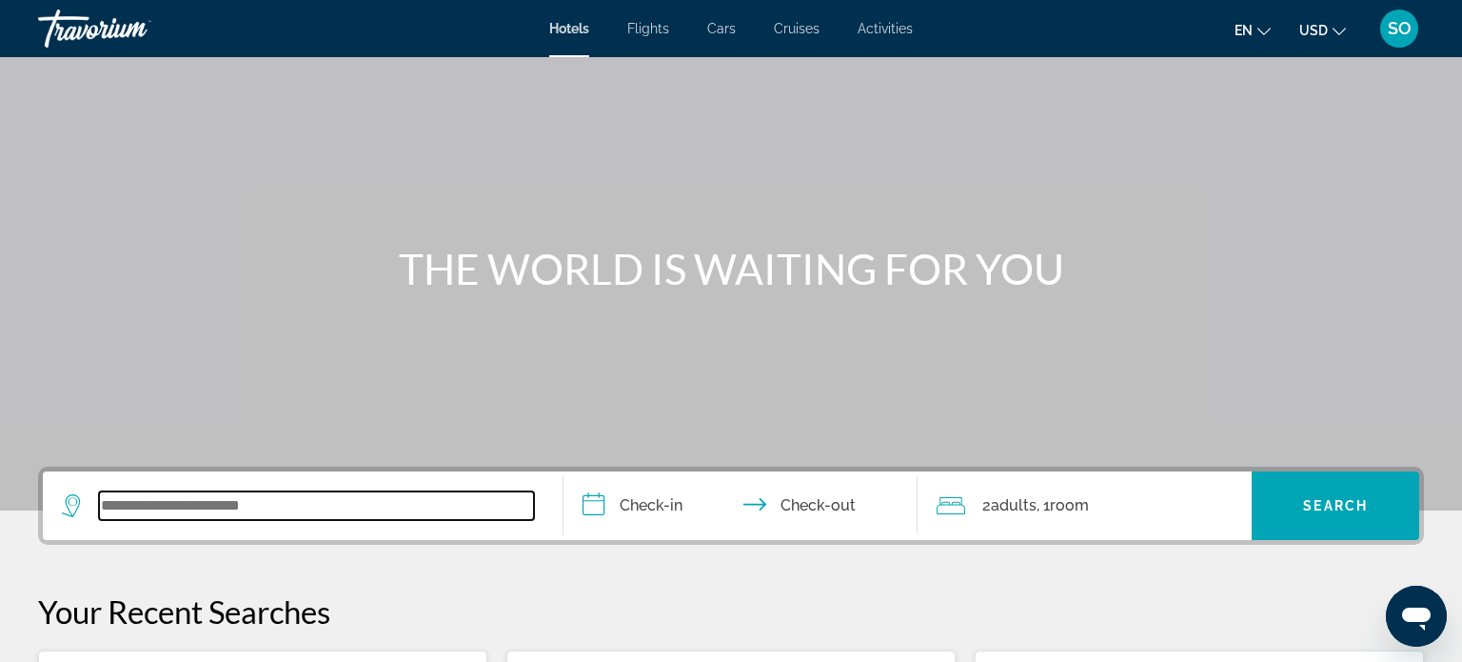
click at [188, 514] on input "Search widget" at bounding box center [316, 505] width 435 height 29
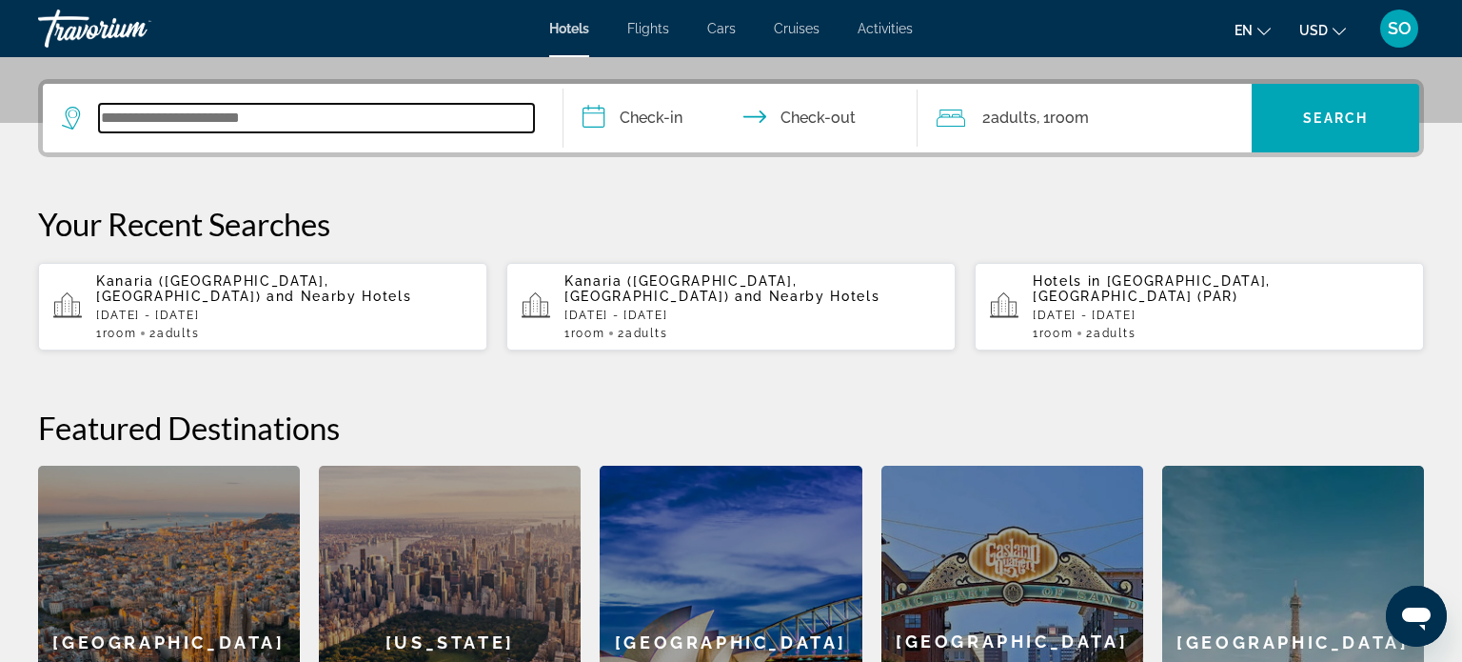
scroll to position [465, 0]
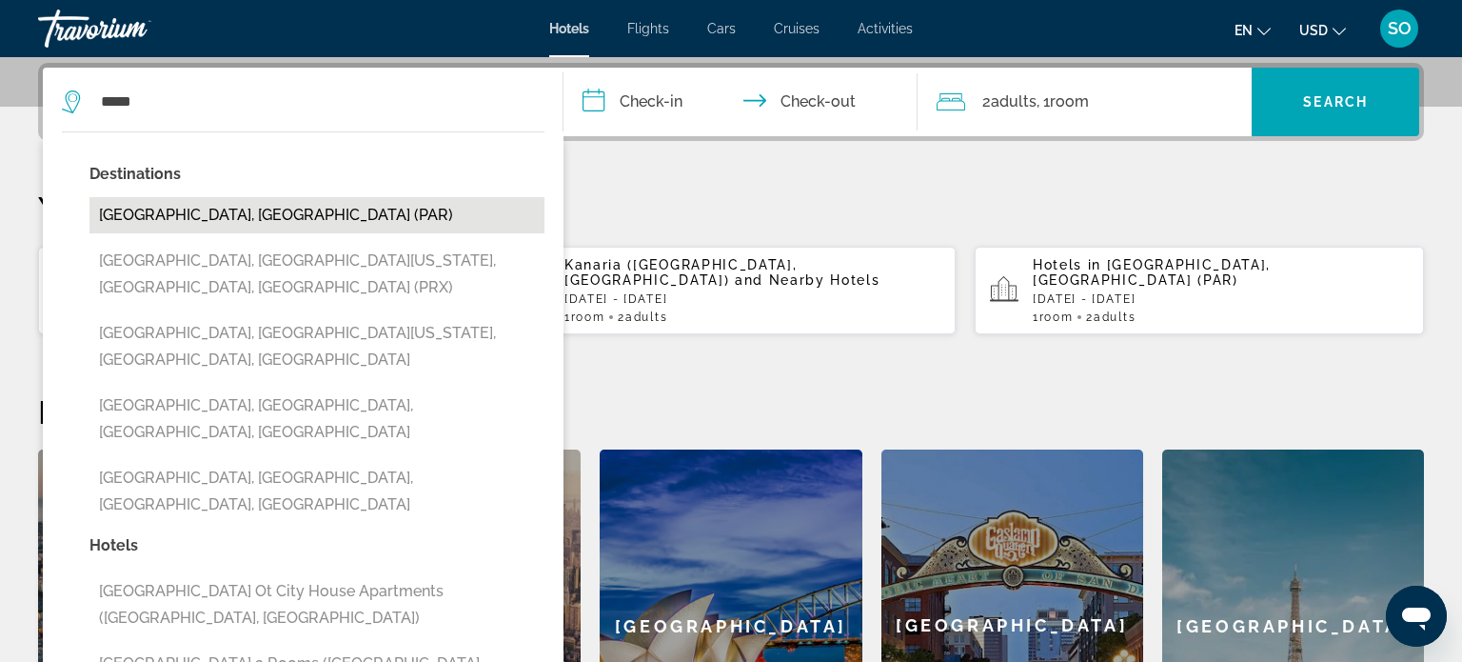
click at [185, 216] on button "Paris, France (PAR)" at bounding box center [316, 215] width 455 height 36
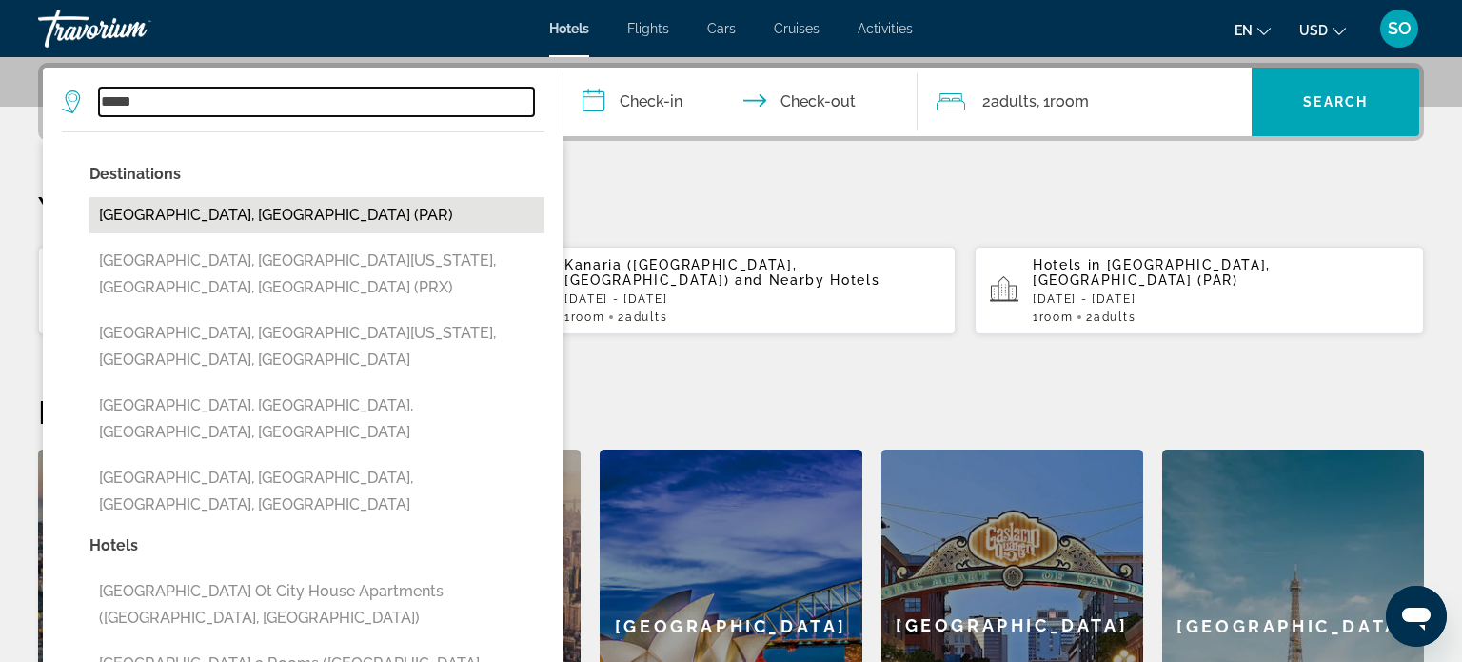
type input "**********"
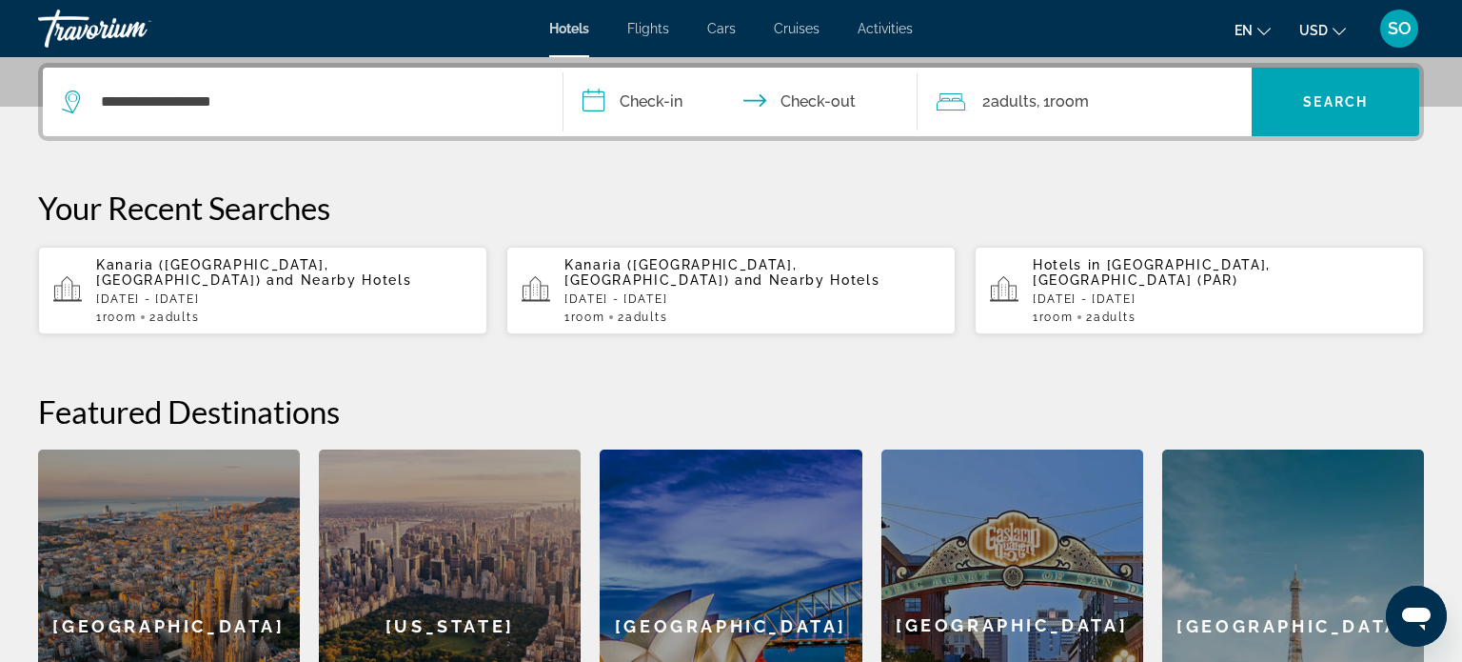
click at [636, 111] on input "**********" at bounding box center [744, 105] width 362 height 74
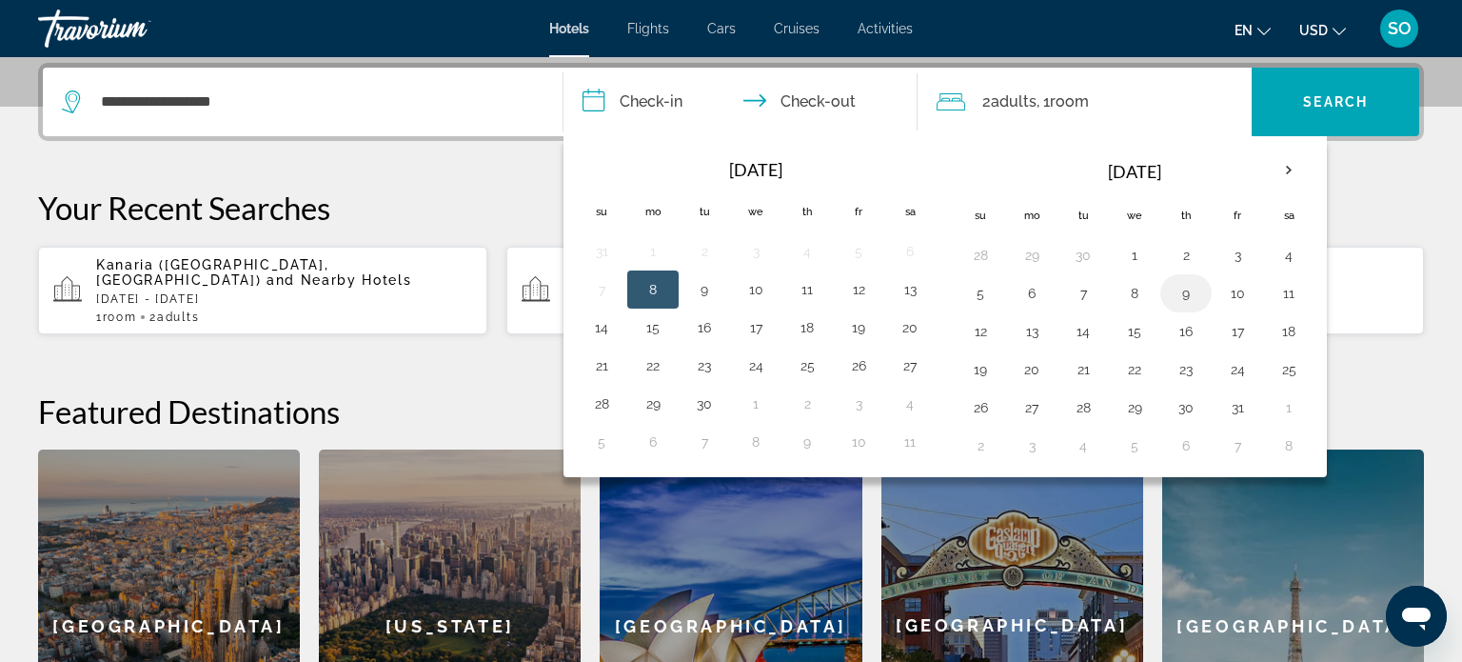
click at [1187, 292] on button "9" at bounding box center [1186, 293] width 30 height 27
click at [838, 100] on input "**********" at bounding box center [744, 105] width 362 height 74
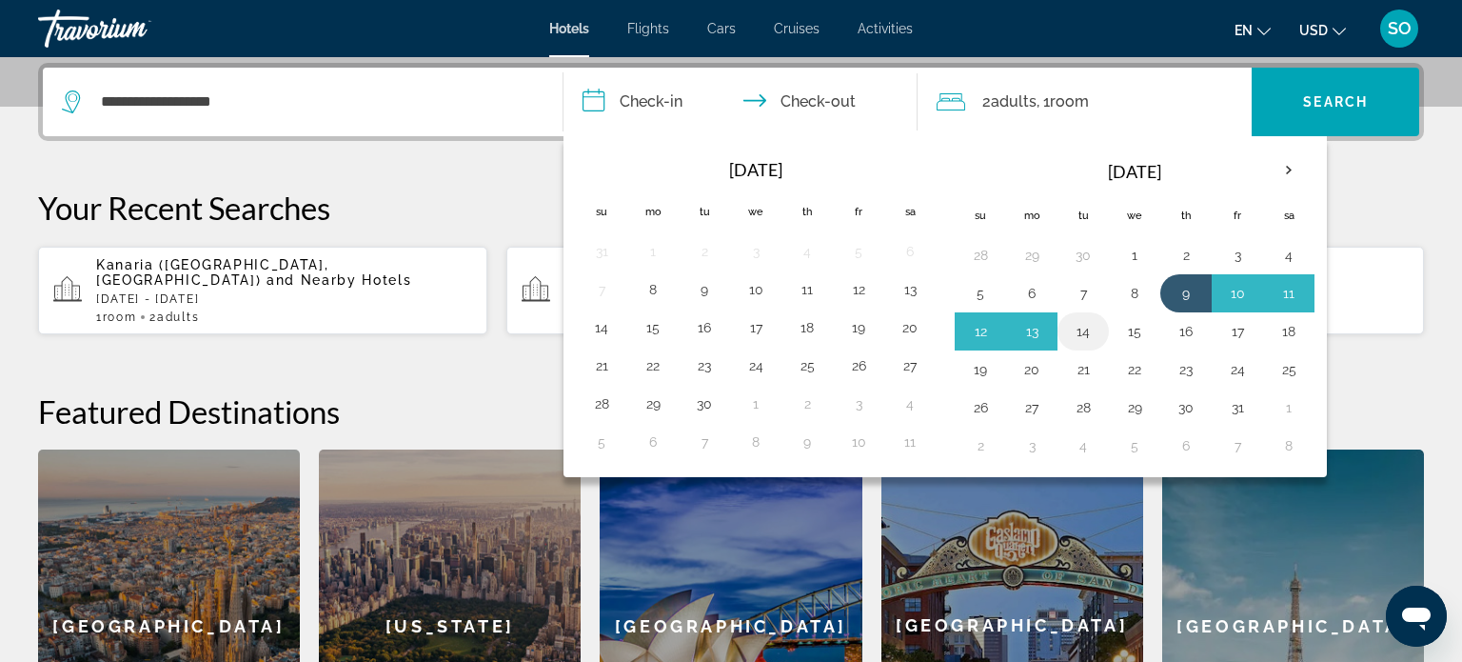
click at [1078, 331] on button "14" at bounding box center [1083, 331] width 30 height 27
type input "**********"
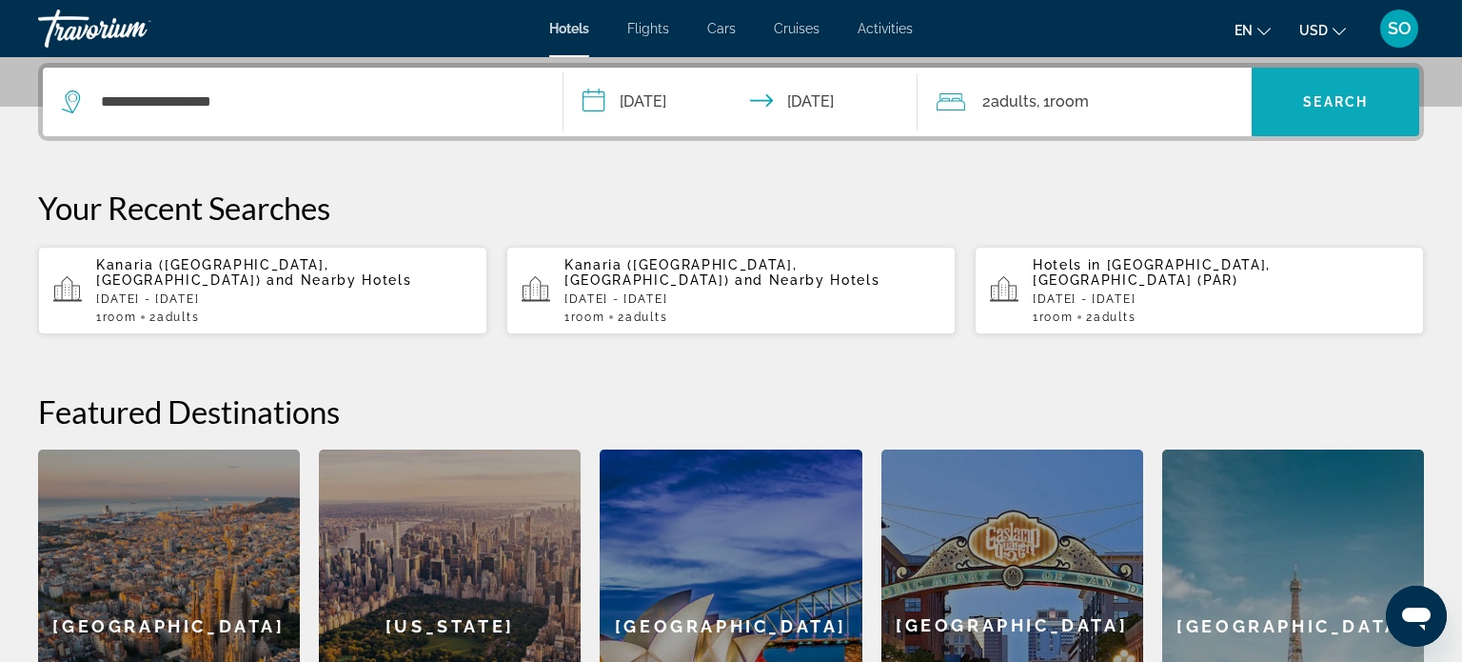
click at [1314, 111] on span "Search widget" at bounding box center [1336, 102] width 168 height 46
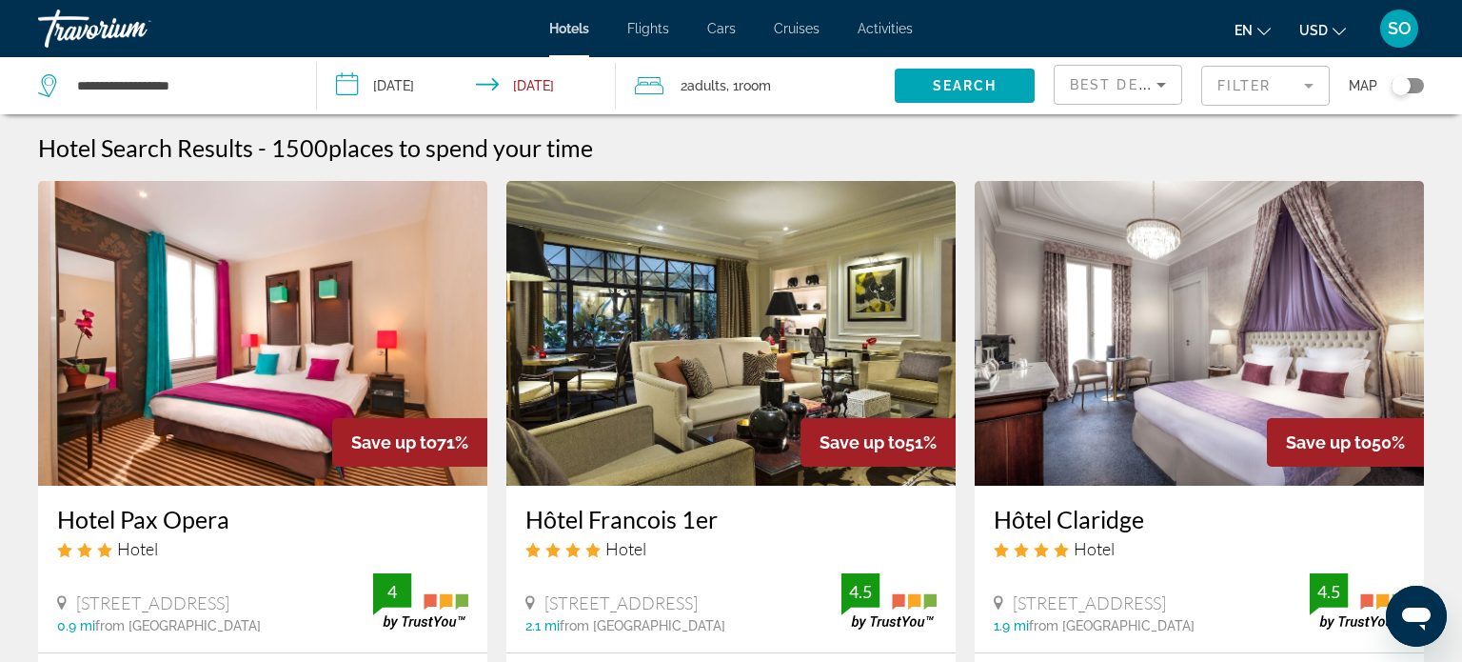
click at [1338, 28] on icon "Change currency" at bounding box center [1339, 31] width 13 height 13
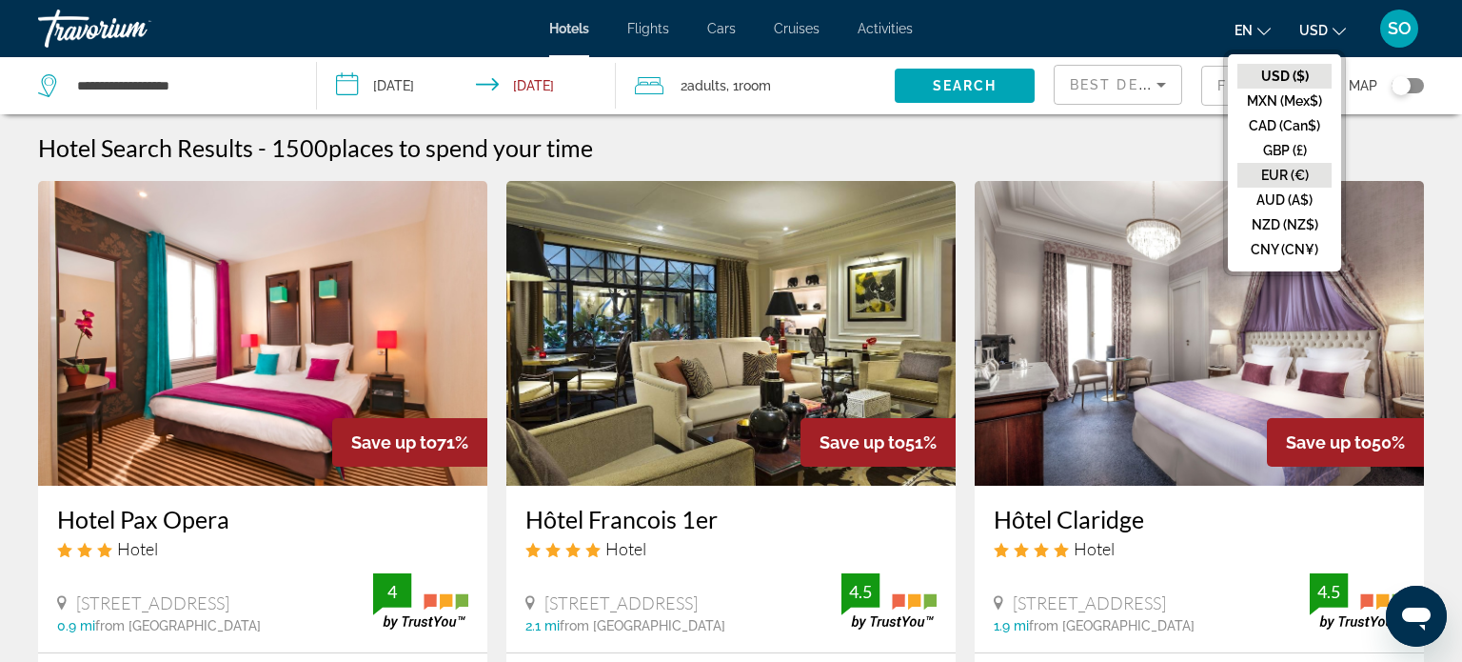
click at [1282, 171] on button "EUR (€)" at bounding box center [1284, 175] width 94 height 25
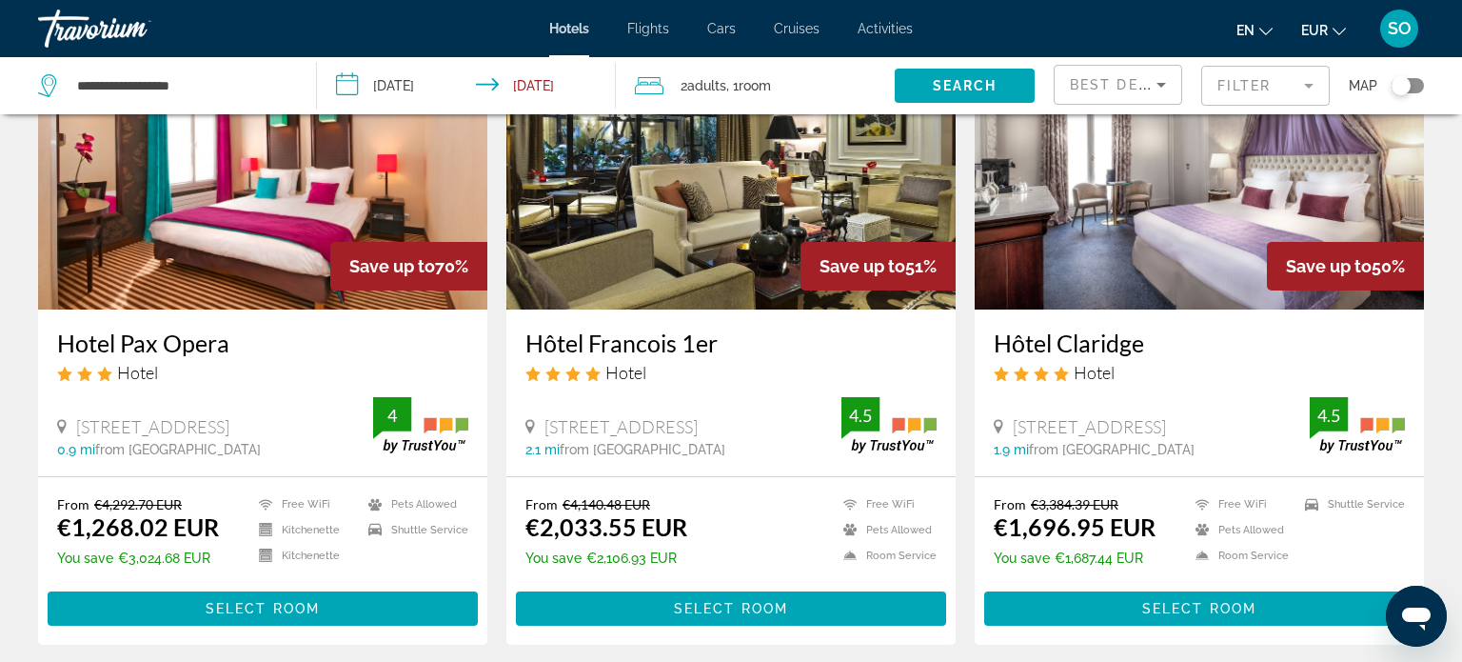
scroll to position [175, 0]
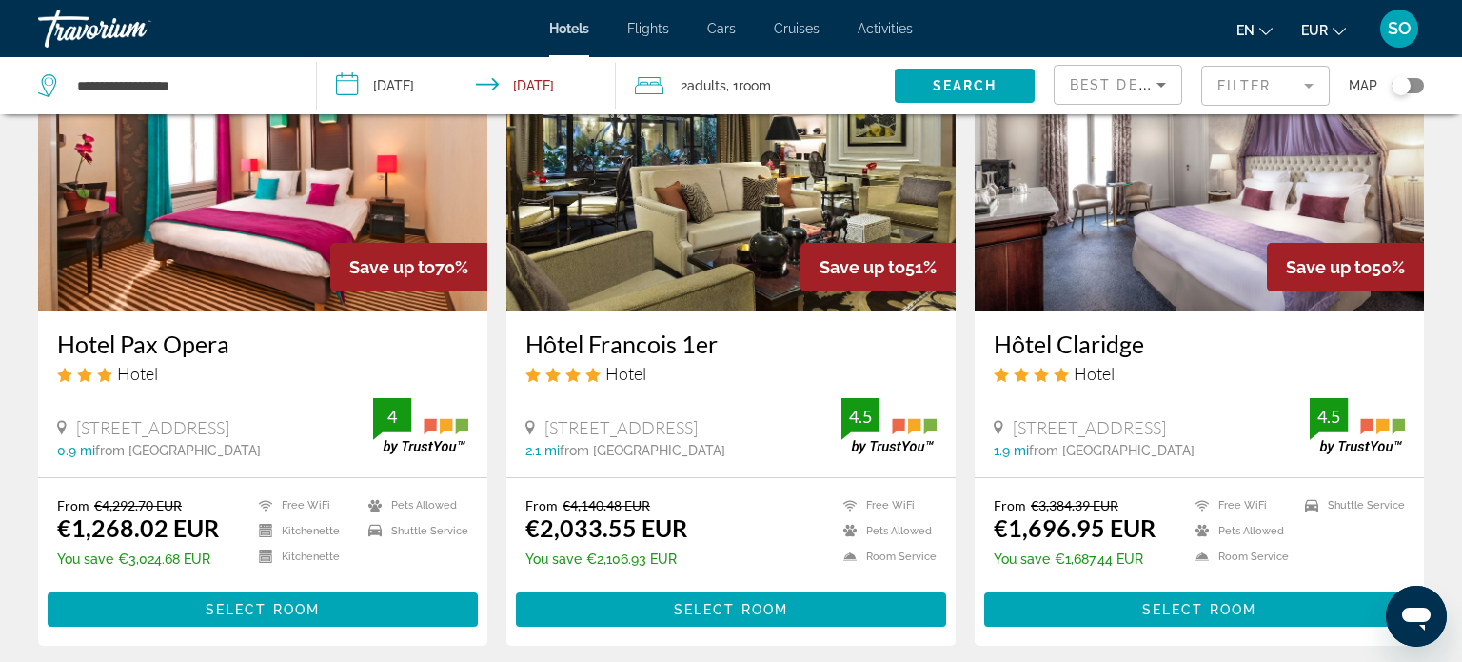
click at [1155, 86] on icon "Sort by" at bounding box center [1161, 84] width 23 height 23
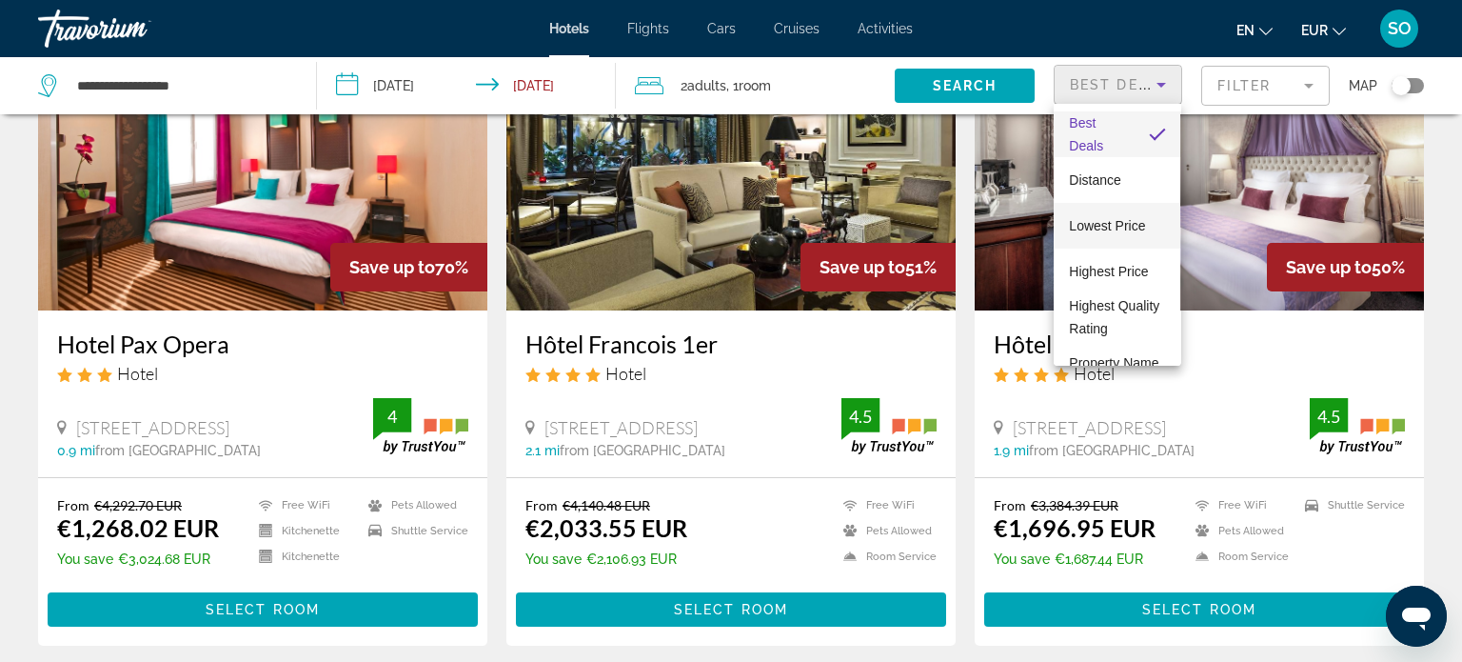
click at [1097, 218] on span "Lowest Price" at bounding box center [1107, 225] width 76 height 15
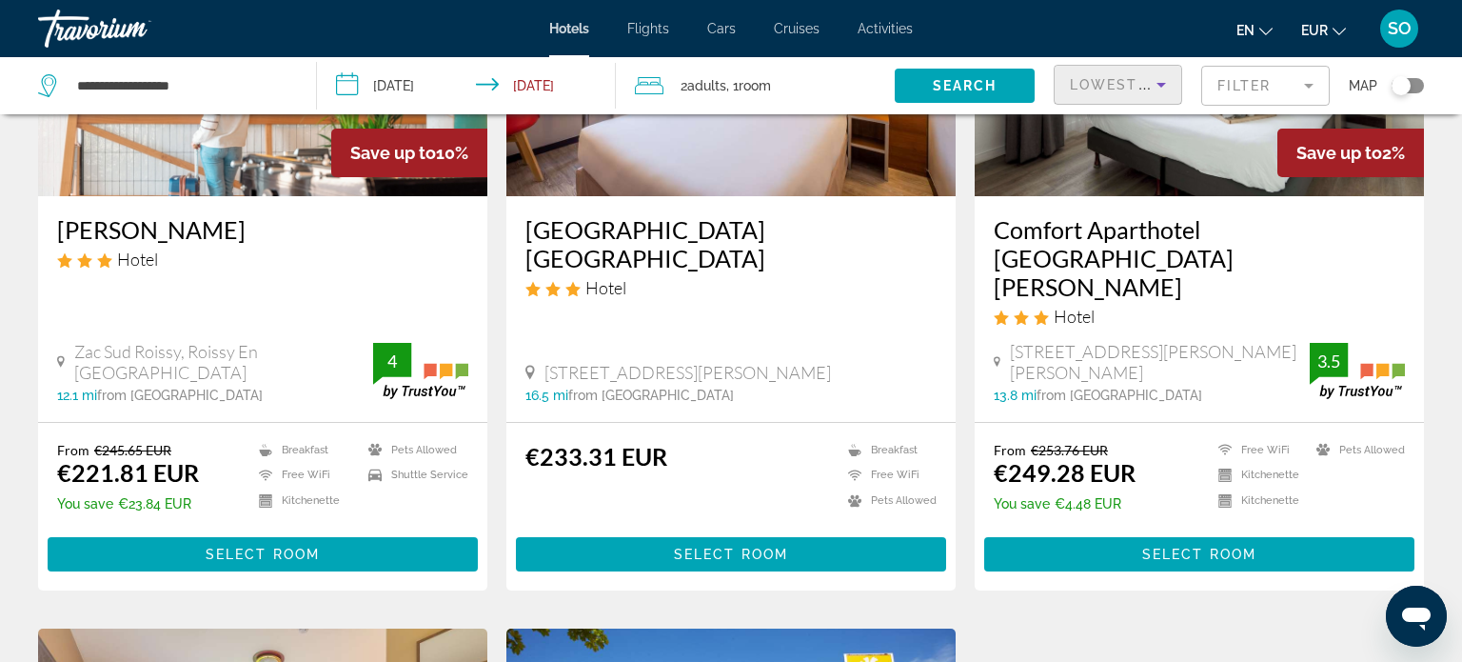
scroll to position [293, 0]
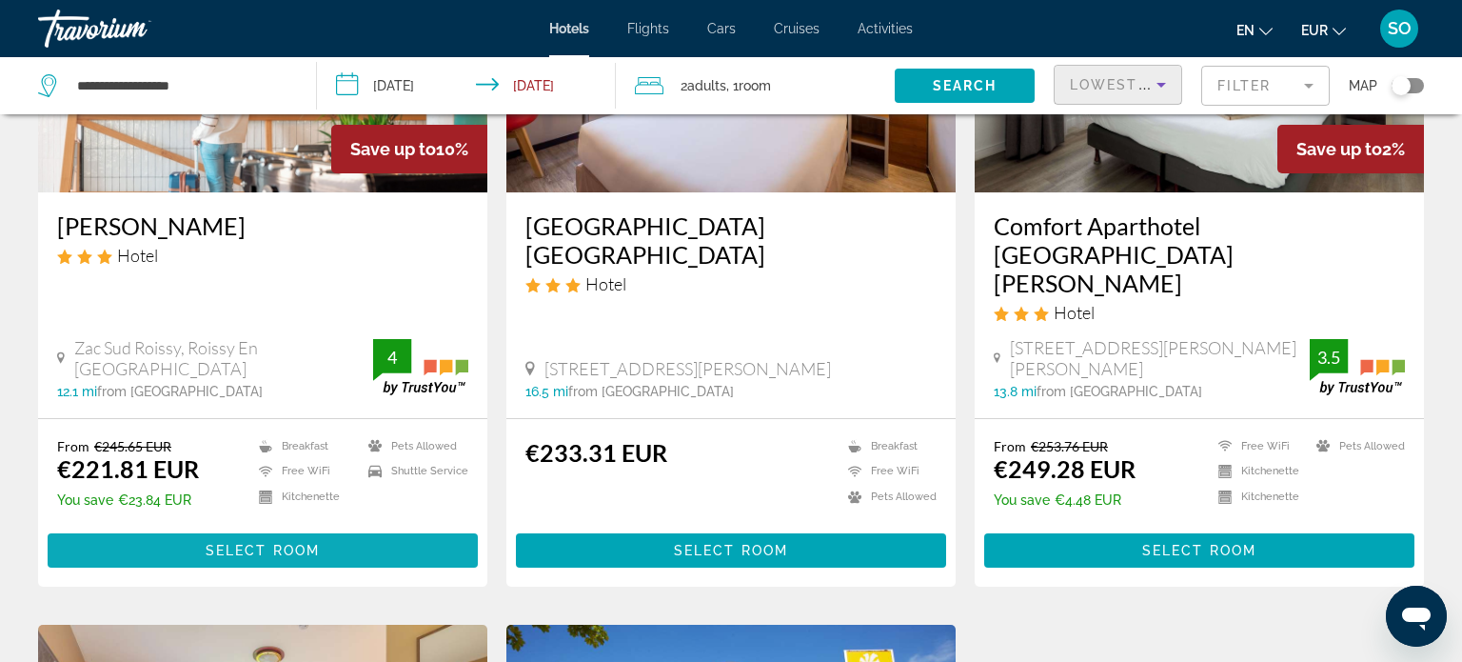
click at [267, 543] on span "Select Room" at bounding box center [263, 550] width 114 height 15
